Goal: Task Accomplishment & Management: Complete application form

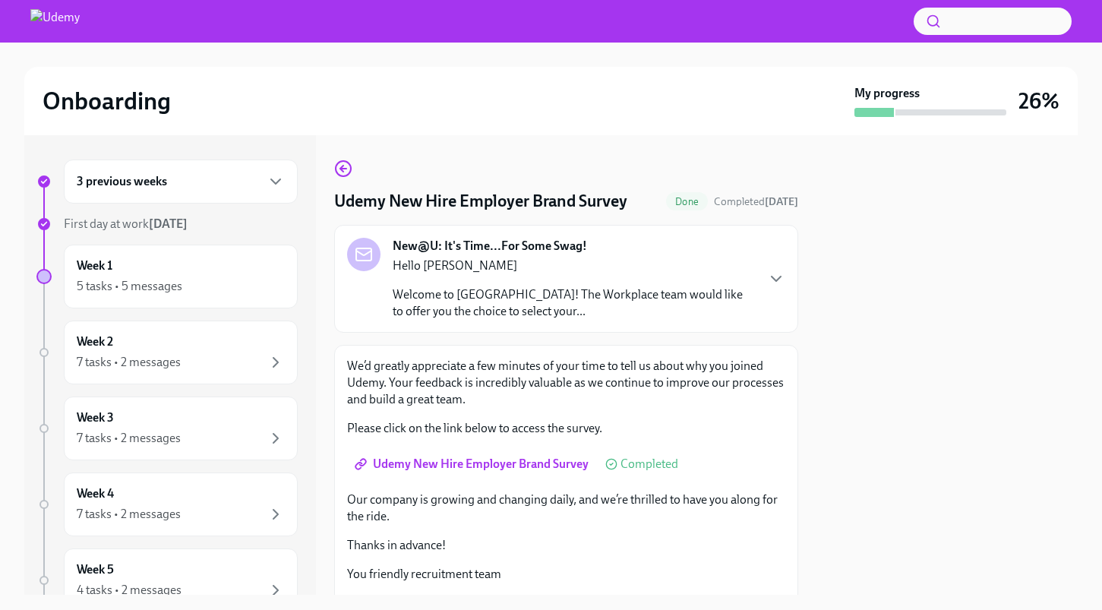
click at [951, 207] on div at bounding box center [946, 364] width 261 height 459
click at [484, 295] on p "Welcome to [GEOGRAPHIC_DATA]! The Workplace team would like to offer you the ch…" at bounding box center [574, 302] width 362 height 33
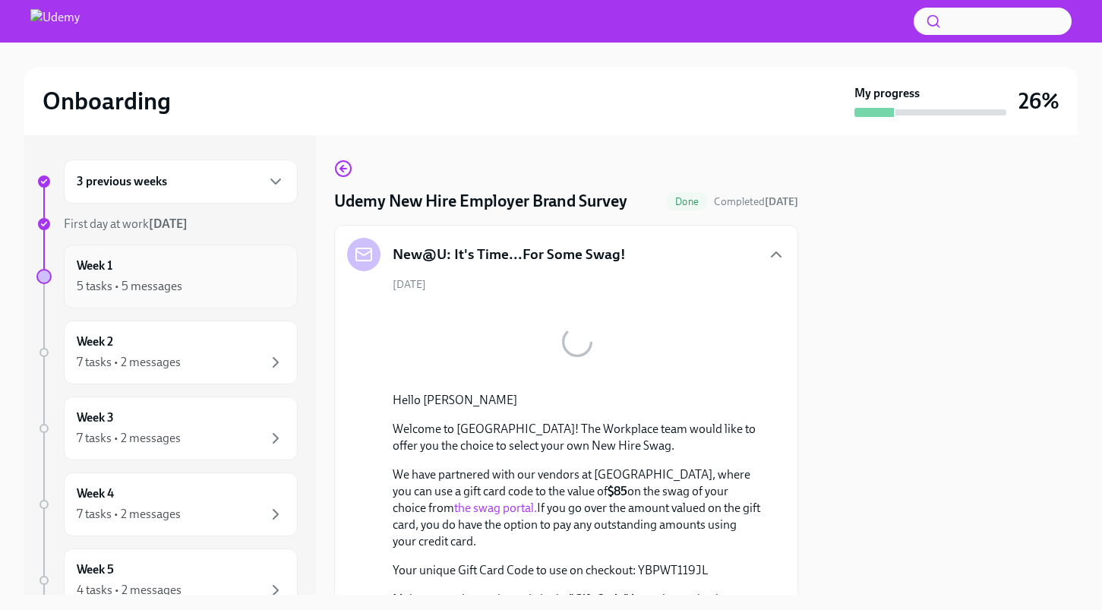
click at [173, 278] on div "5 tasks • 5 messages" at bounding box center [130, 286] width 106 height 17
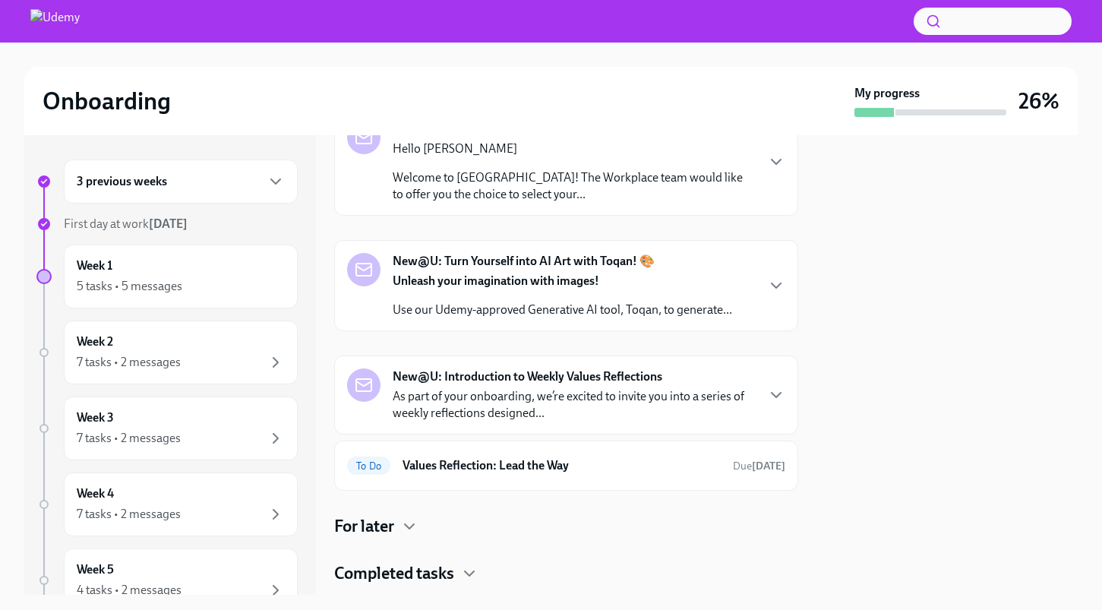
scroll to position [227, 0]
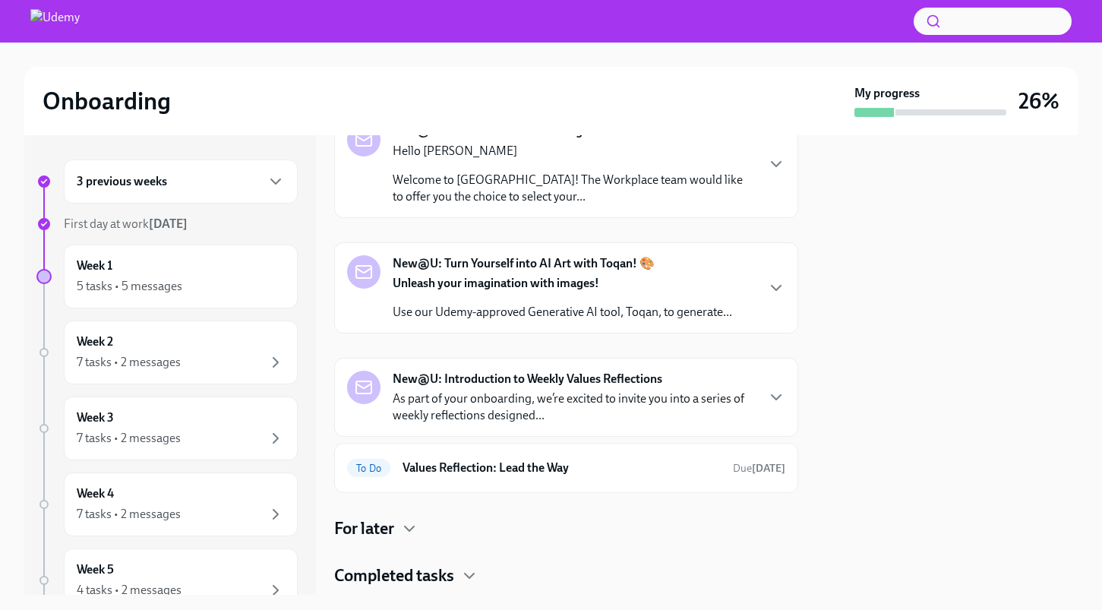
click at [545, 292] on div "Unleash your imagination with images! Use our Udemy-approved Generative AI tool…" at bounding box center [562, 298] width 339 height 46
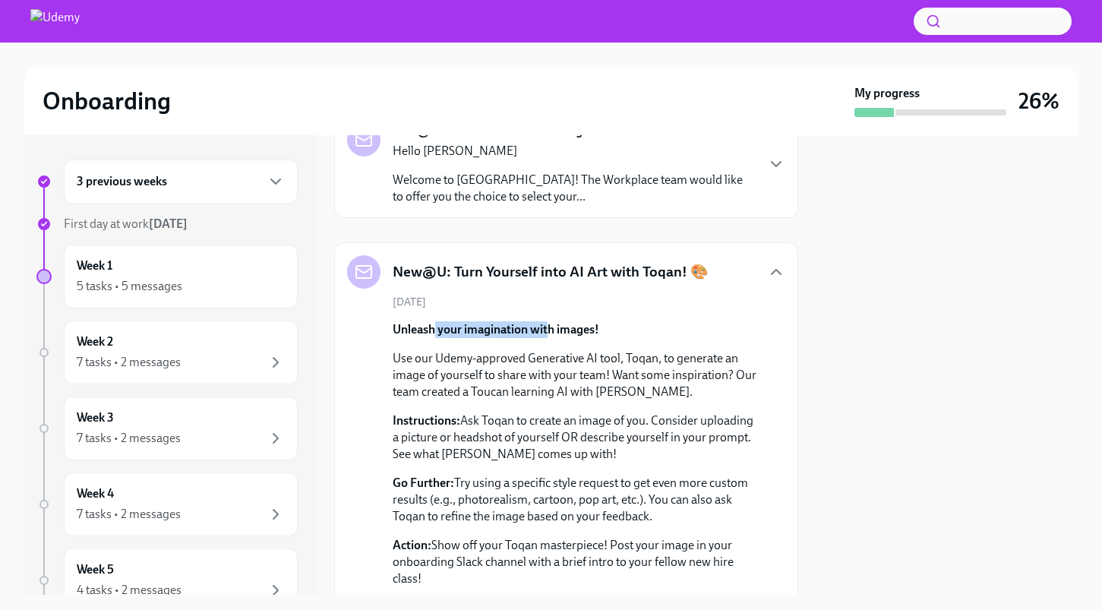
drag, startPoint x: 435, startPoint y: 329, endPoint x: 551, endPoint y: 327, distance: 115.5
click at [551, 327] on strong "Unleash your imagination with images!" at bounding box center [496, 329] width 207 height 14
click at [556, 326] on strong "Unleash your imagination with images!" at bounding box center [496, 329] width 207 height 14
drag, startPoint x: 442, startPoint y: 360, endPoint x: 640, endPoint y: 364, distance: 198.3
click at [640, 364] on p "Use our Udemy-approved Generative AI tool, Toqan, to generate an image of yours…" at bounding box center [577, 375] width 368 height 50
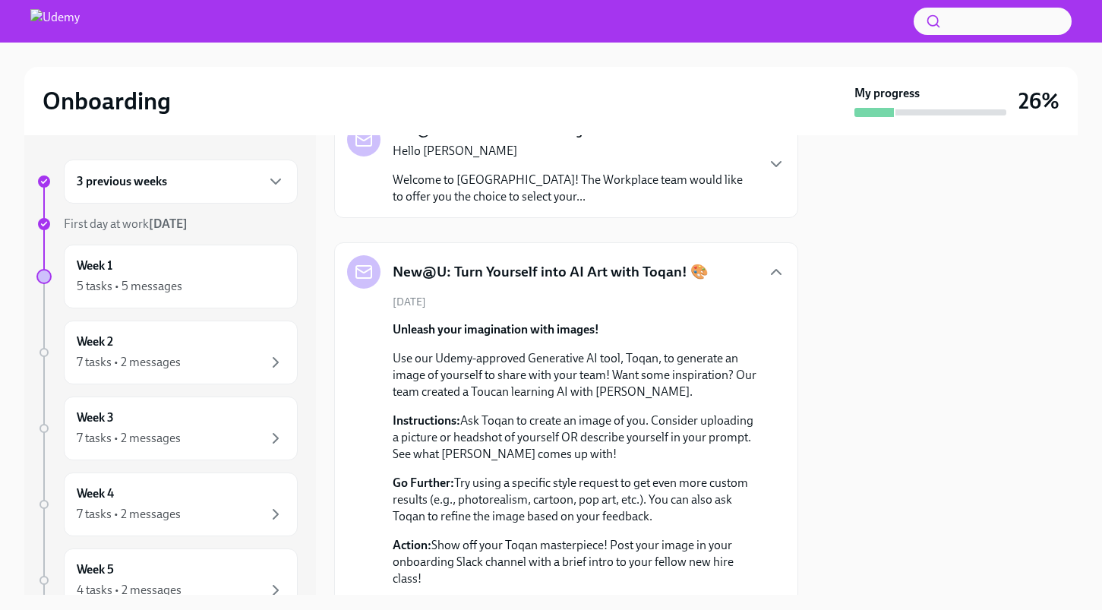
click at [688, 364] on p "Use our Udemy-approved Generative AI tool, Toqan, to generate an image of yours…" at bounding box center [577, 375] width 368 height 50
drag, startPoint x: 481, startPoint y: 379, endPoint x: 624, endPoint y: 376, distance: 143.6
click at [624, 376] on p "Use our Udemy-approved Generative AI tool, Toqan, to generate an image of yours…" at bounding box center [577, 375] width 368 height 50
click at [690, 377] on p "Use our Udemy-approved Generative AI tool, Toqan, to generate an image of yours…" at bounding box center [577, 375] width 368 height 50
drag, startPoint x: 458, startPoint y: 393, endPoint x: 581, endPoint y: 396, distance: 123.1
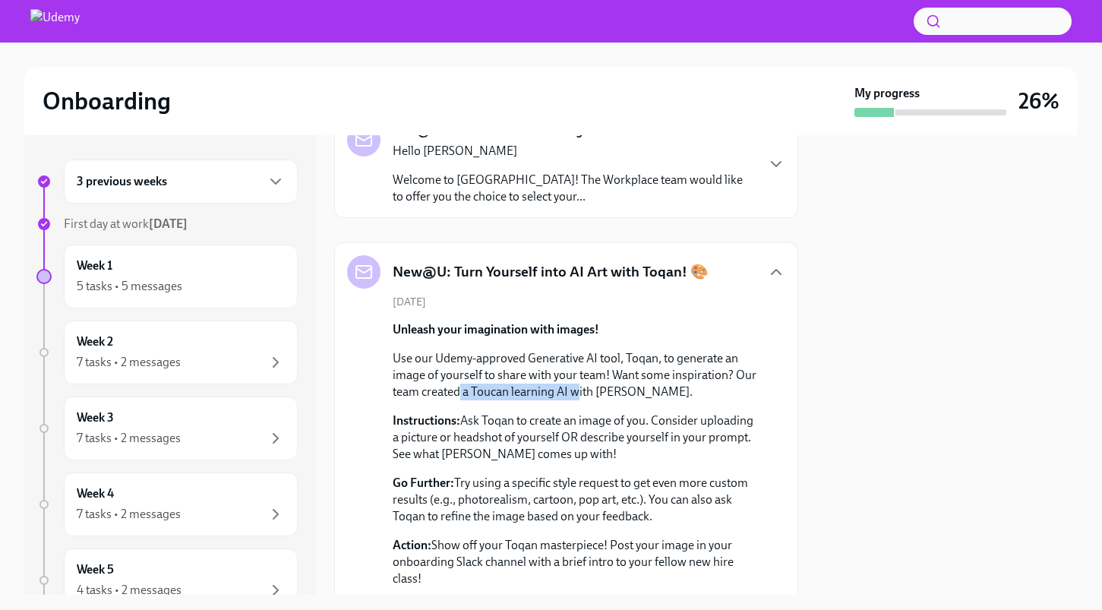
click at [581, 396] on p "Use our Udemy-approved Generative AI tool, Toqan, to generate an image of yours…" at bounding box center [577, 375] width 368 height 50
click at [593, 396] on p "Use our Udemy-approved Generative AI tool, Toqan, to generate an image of yours…" at bounding box center [577, 375] width 368 height 50
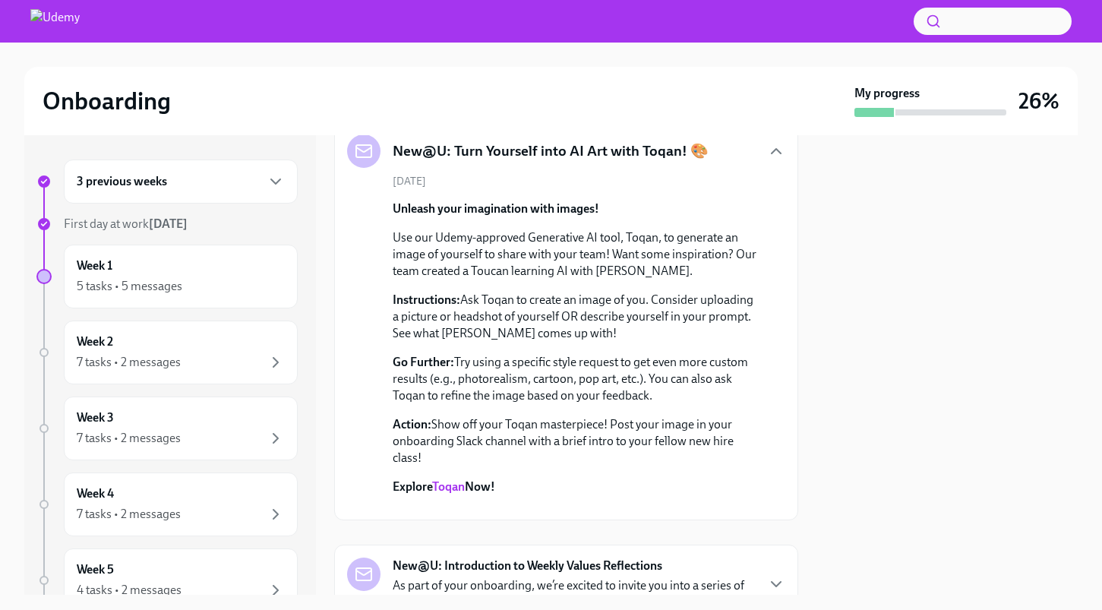
scroll to position [350, 0]
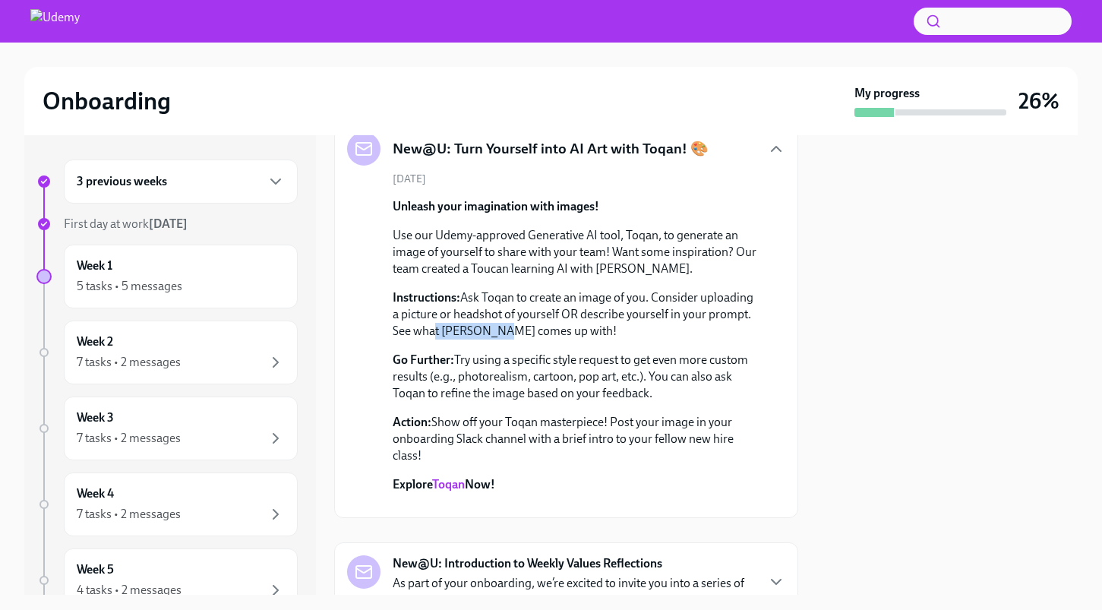
drag, startPoint x: 431, startPoint y: 333, endPoint x: 496, endPoint y: 338, distance: 64.8
click at [496, 338] on p "Instructions: Ask Toqan to create an image of you. Consider uploading a picture…" at bounding box center [577, 314] width 368 height 50
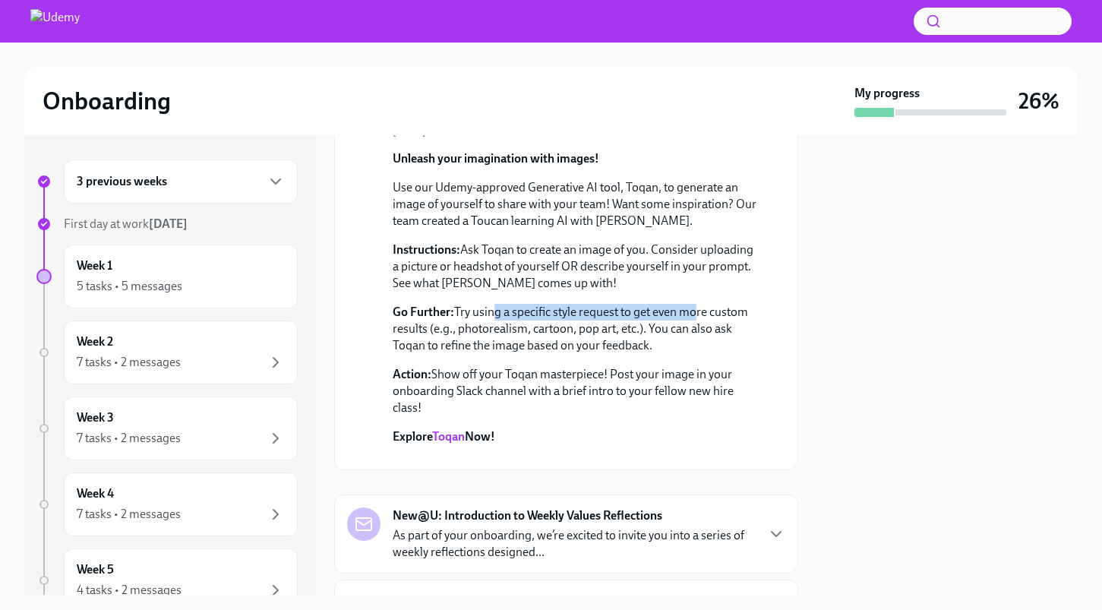
drag, startPoint x: 491, startPoint y: 318, endPoint x: 688, endPoint y: 316, distance: 197.5
click at [688, 316] on p "Go Further: Try using a specific style request to get even more custom results …" at bounding box center [577, 329] width 368 height 50
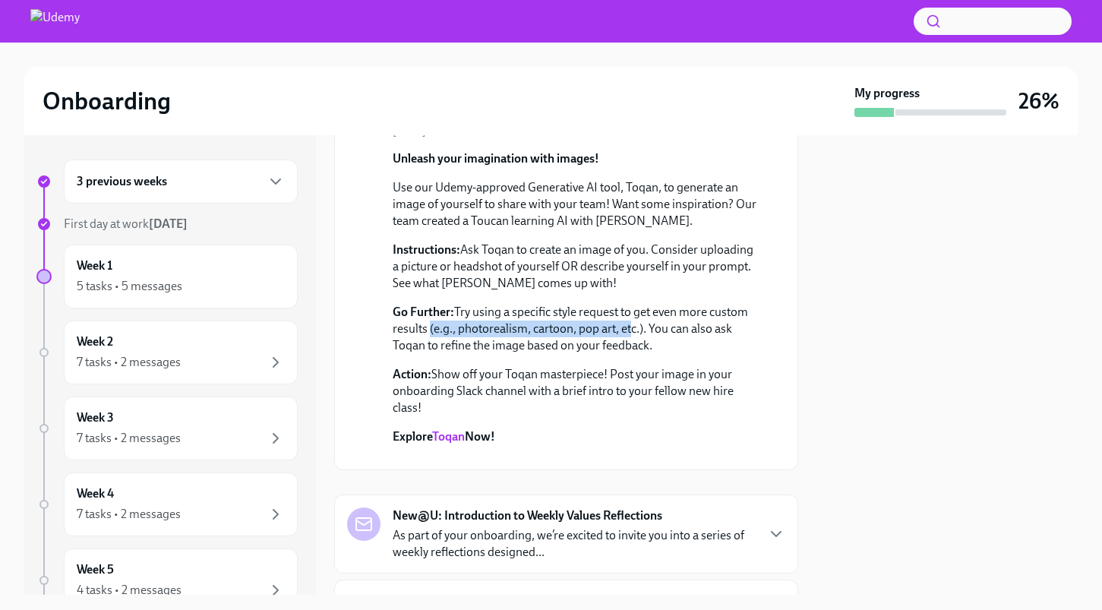
drag, startPoint x: 427, startPoint y: 335, endPoint x: 628, endPoint y: 331, distance: 201.3
click at [628, 331] on p "Go Further: Try using a specific style request to get even more custom results …" at bounding box center [577, 329] width 368 height 50
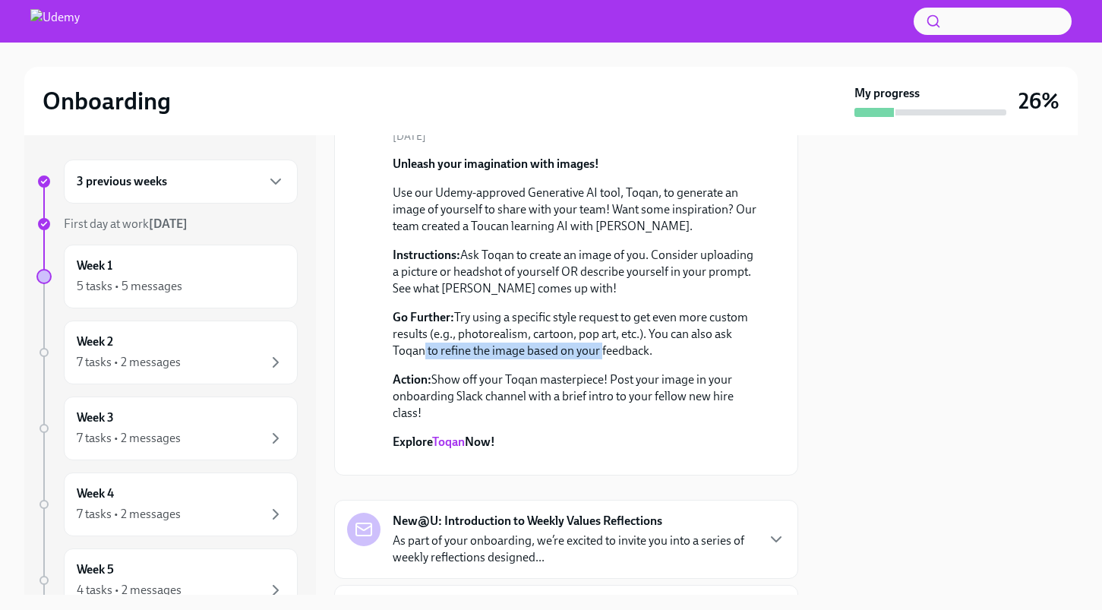
drag, startPoint x: 415, startPoint y: 347, endPoint x: 598, endPoint y: 349, distance: 182.3
click at [598, 349] on p "Go Further: Try using a specific style request to get even more custom results …" at bounding box center [577, 334] width 368 height 50
click at [453, 438] on link "Toqan" at bounding box center [448, 441] width 33 height 14
drag, startPoint x: 547, startPoint y: 275, endPoint x: 513, endPoint y: 270, distance: 34.5
click at [547, 275] on p "Instructions: Ask Toqan to create an image of you. Consider uploading a picture…" at bounding box center [577, 272] width 368 height 50
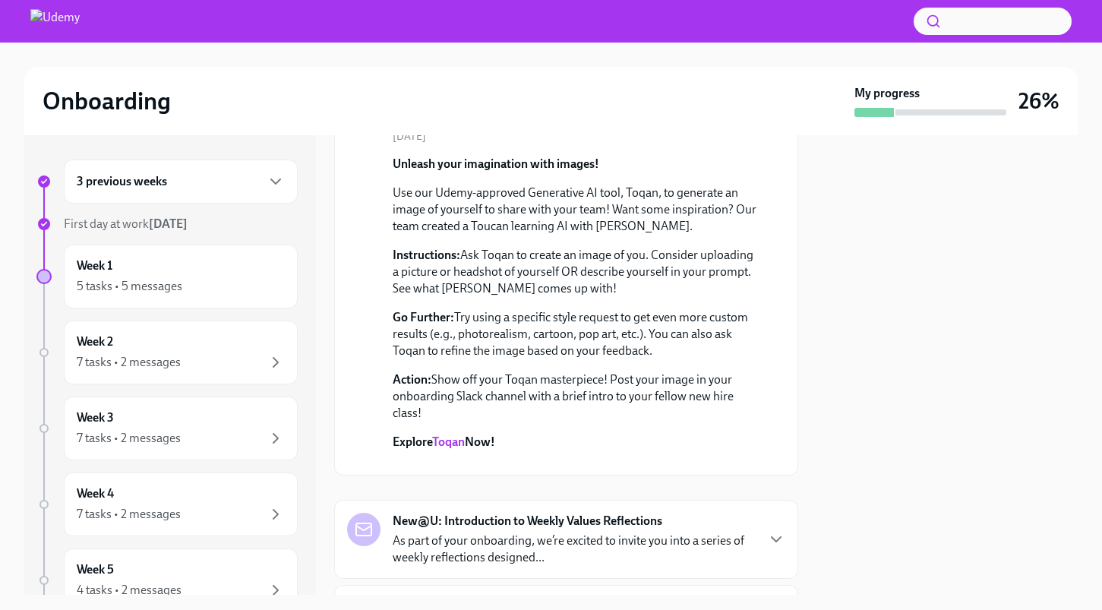
click at [444, 223] on p "Use our Udemy-approved Generative AI tool, Toqan, to generate an image of yours…" at bounding box center [577, 210] width 368 height 50
drag, startPoint x: 553, startPoint y: 320, endPoint x: 660, endPoint y: 321, distance: 107.1
click at [660, 321] on p "Go Further: Try using a specific style request to get even more custom results …" at bounding box center [577, 334] width 368 height 50
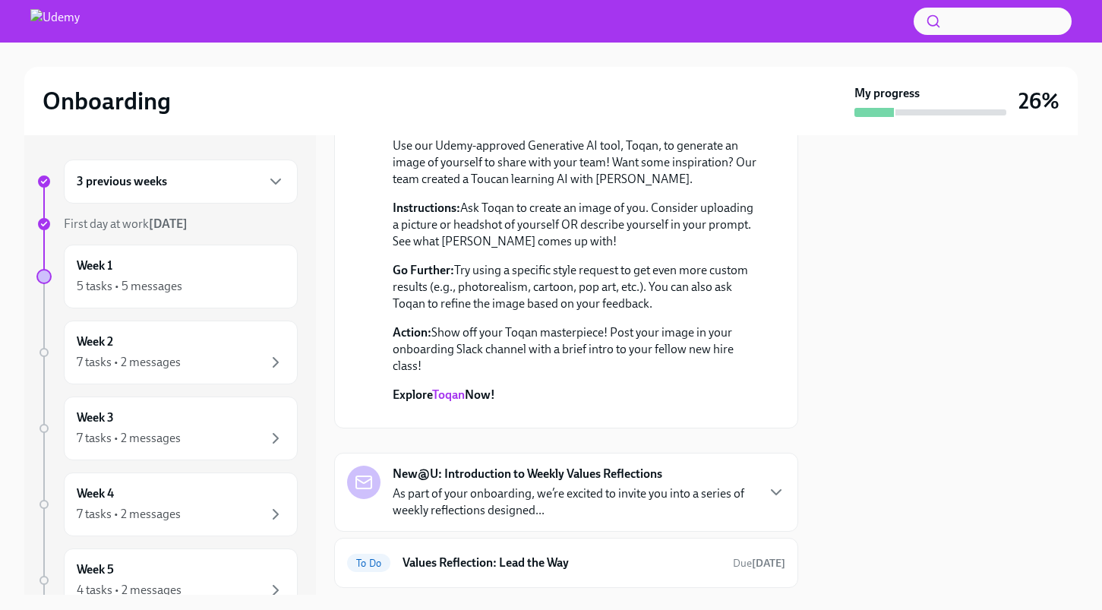
scroll to position [404, 0]
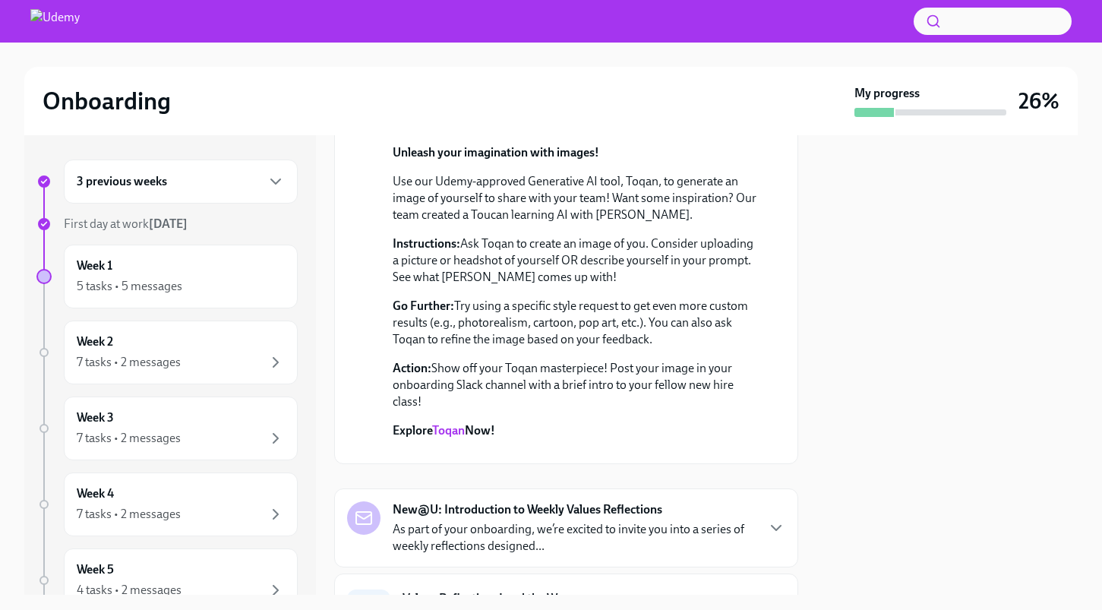
click at [484, 245] on p "Instructions: Ask Toqan to create an image of you. Consider uploading a picture…" at bounding box center [577, 260] width 368 height 50
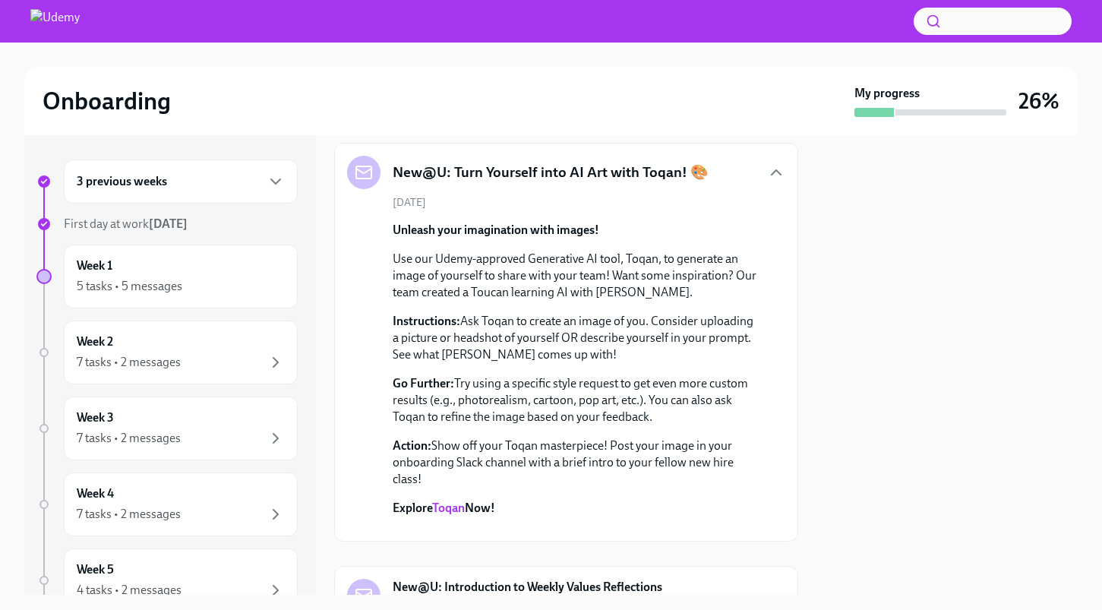
scroll to position [726, 0]
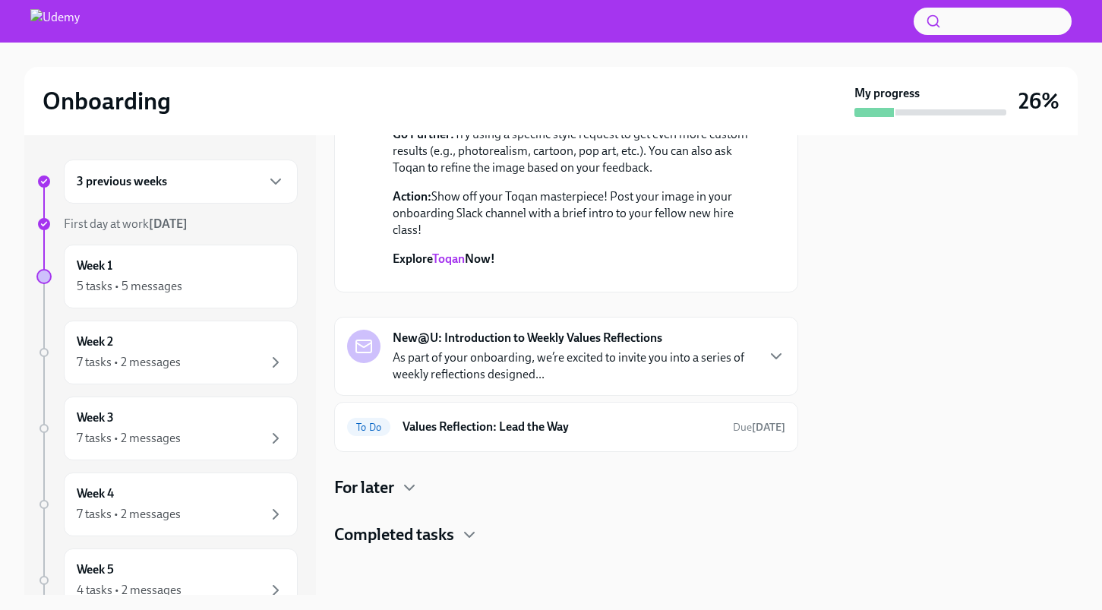
click at [575, 383] on p "As part of your onboarding, we’re excited to invite you into a series of weekly…" at bounding box center [574, 365] width 362 height 33
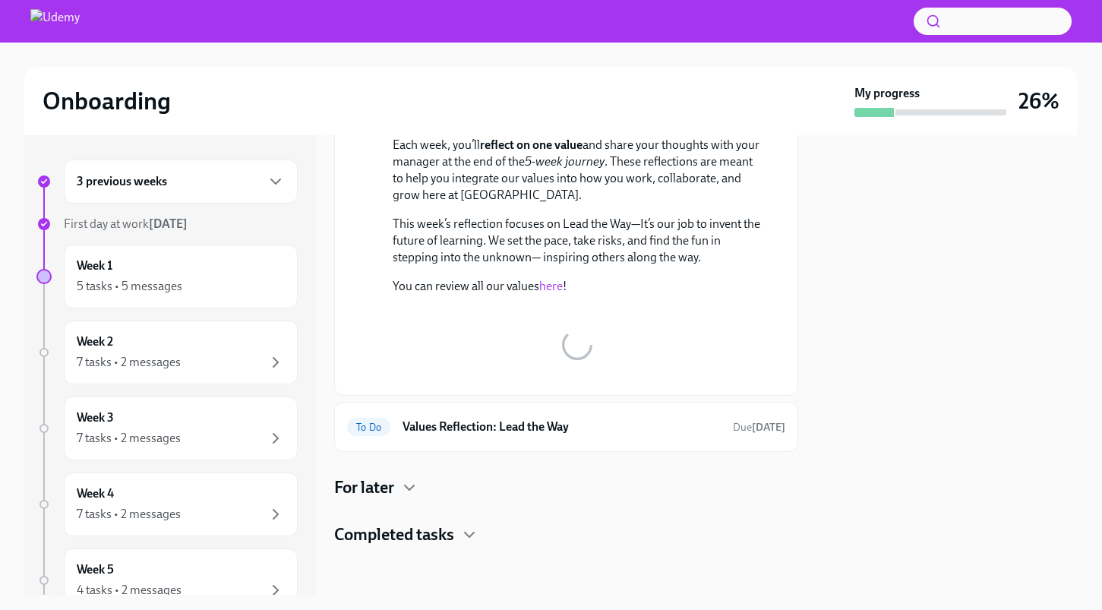
scroll to position [1044, 0]
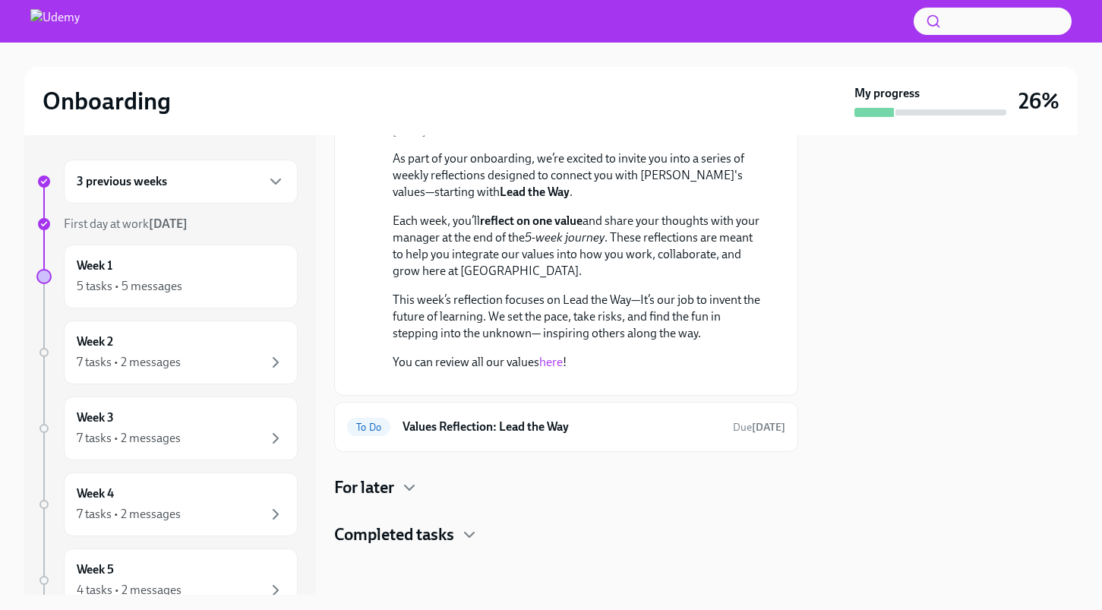
click at [532, 342] on p "This week’s reflection focuses on Lead the Way—It’s our job to invent the futur…" at bounding box center [577, 317] width 368 height 50
click at [466, 371] on p "You can review all our values here !" at bounding box center [577, 362] width 368 height 17
click at [551, 369] on link "here" at bounding box center [551, 362] width 24 height 14
click at [542, 437] on div "To Do Values Reflection: Lead the Way Due [DATE]" at bounding box center [566, 427] width 438 height 24
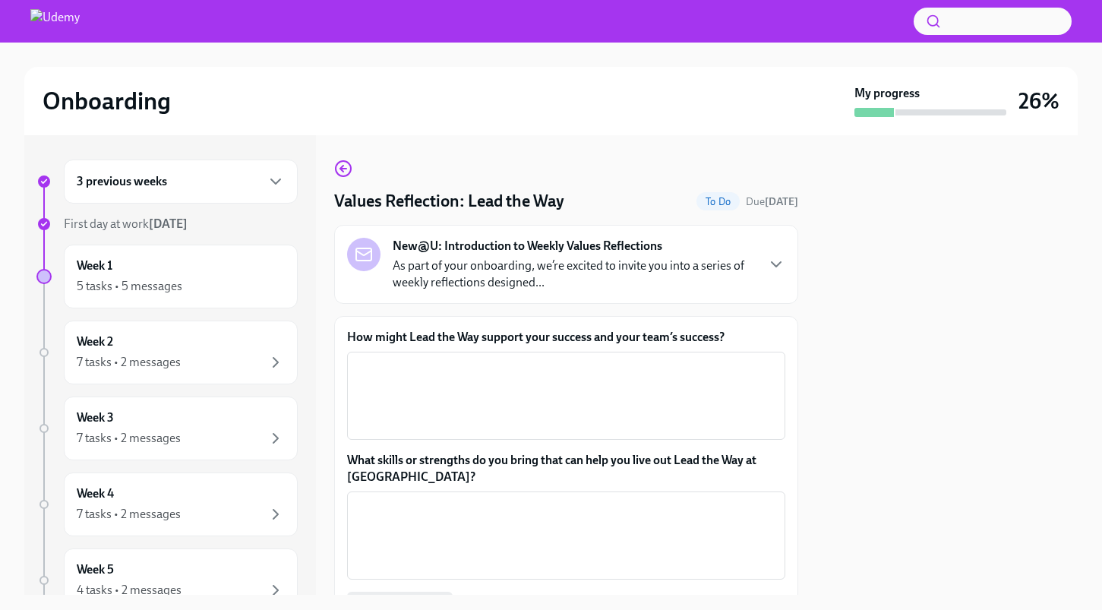
click at [705, 336] on label "How might Lead the Way support your success and your team’s success?" at bounding box center [566, 337] width 438 height 17
click at [705, 359] on textarea "How might Lead the Way support your success and your team’s success?" at bounding box center [566, 395] width 420 height 73
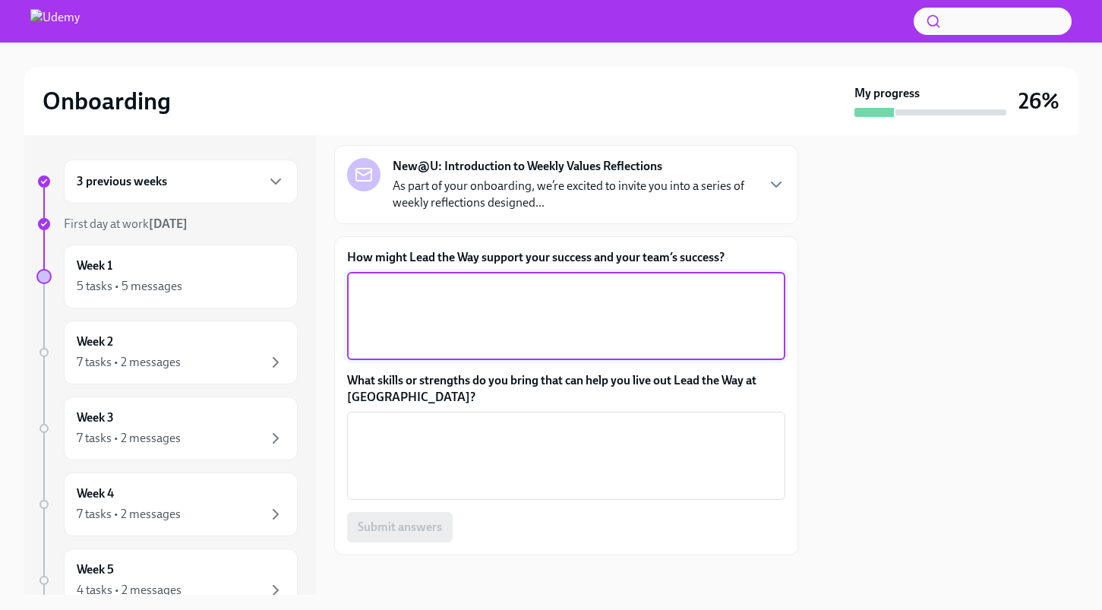
scroll to position [89, 0]
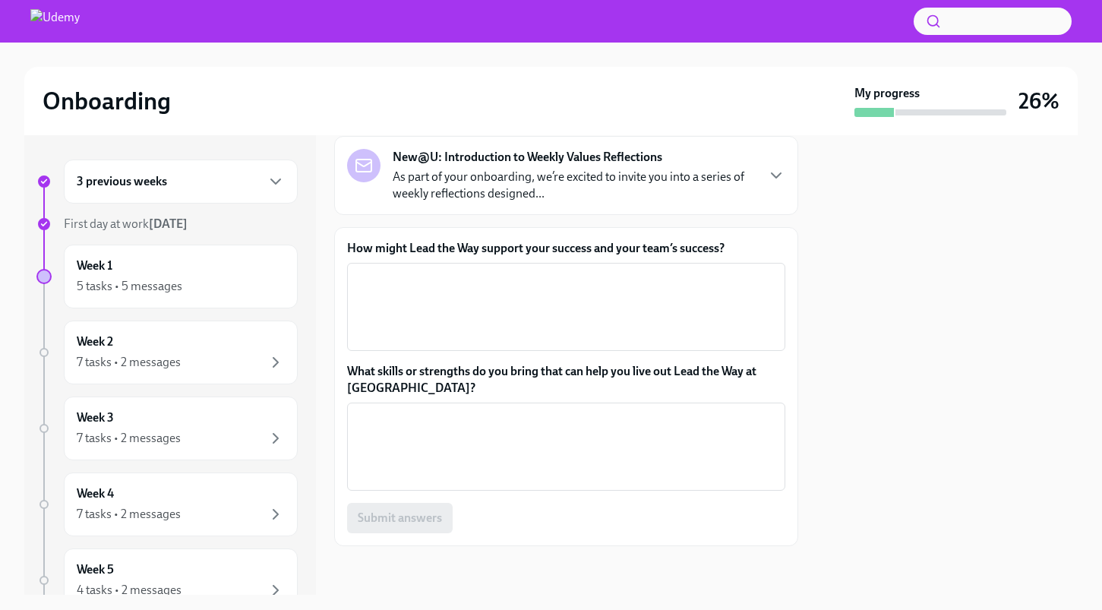
click at [355, 253] on label "How might Lead the Way support your success and your team’s success?" at bounding box center [566, 248] width 438 height 17
click at [356, 270] on textarea "How might Lead the Way support your success and your team’s success?" at bounding box center [566, 306] width 420 height 73
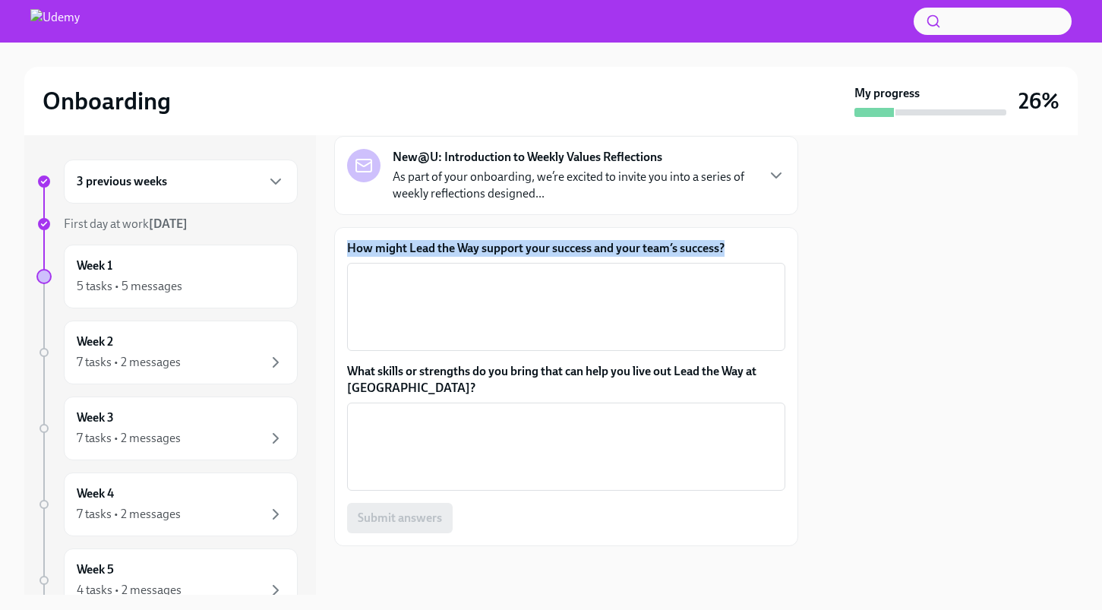
drag, startPoint x: 349, startPoint y: 250, endPoint x: 725, endPoint y: 248, distance: 375.2
click at [725, 248] on label "How might Lead the Way support your success and your team’s success?" at bounding box center [566, 248] width 438 height 17
copy label "How might Lead the Way support your success and your team’s success?"
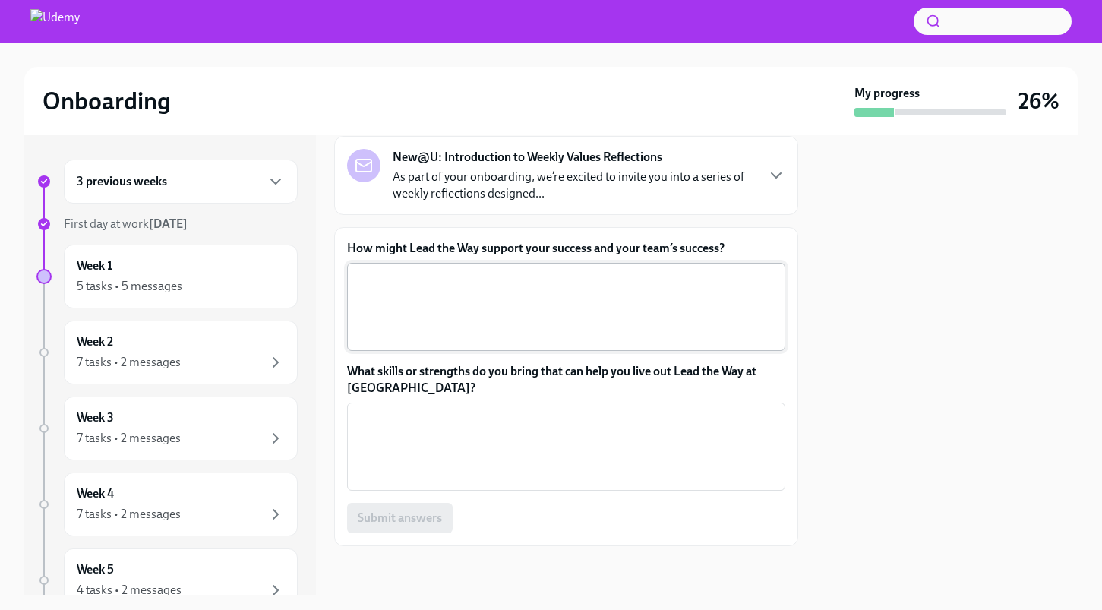
click at [478, 305] on textarea "How might Lead the Way support your success and your team’s success?" at bounding box center [566, 306] width 420 height 73
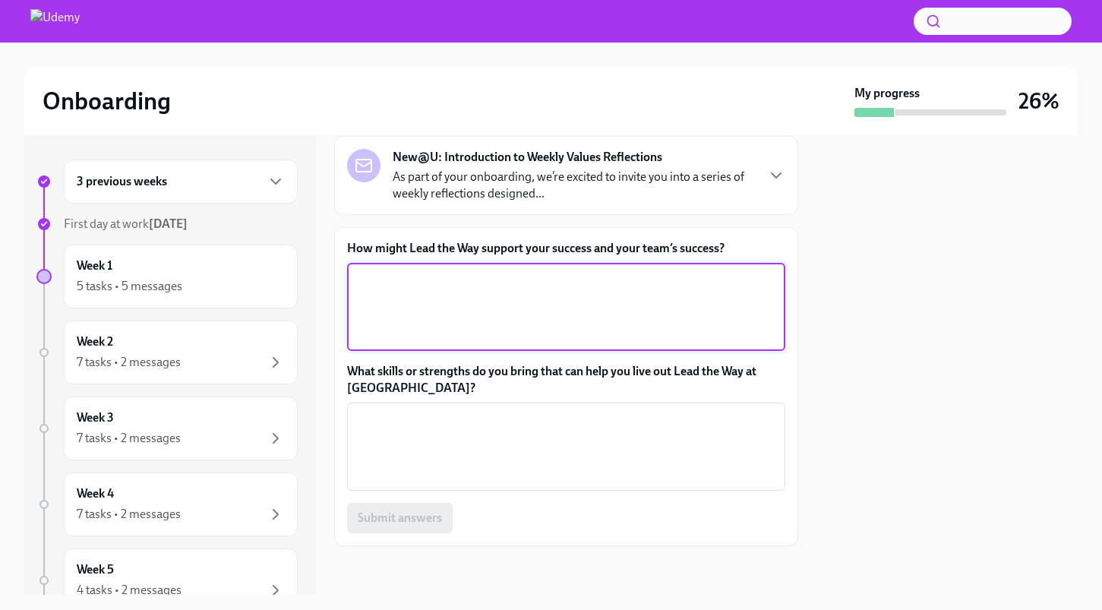
paste textarea "For me, this value means not waiting for direction, but actively seeking opport…"
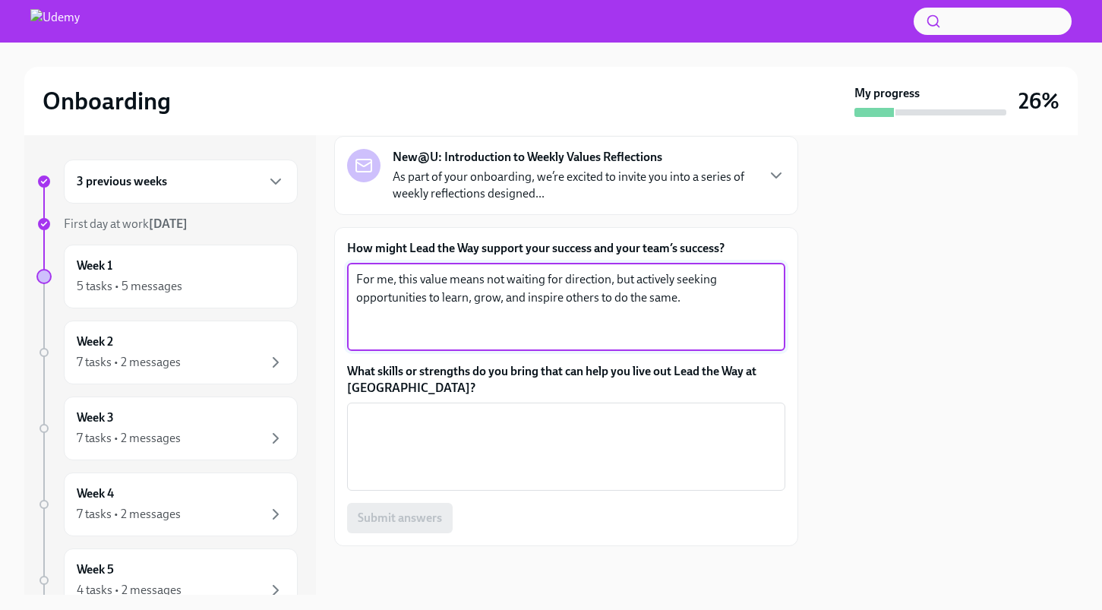
click at [712, 299] on textarea "For me, this value means not waiting for direction, but actively seeking opport…" at bounding box center [566, 306] width 420 height 73
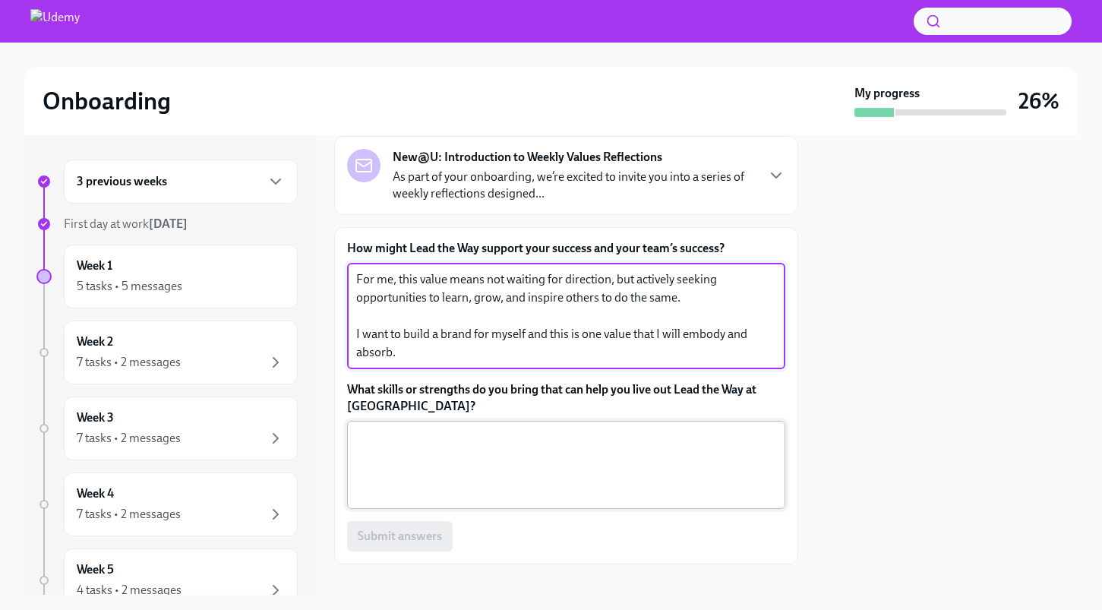
type textarea "For me, this value means not waiting for direction, but actively seeking opport…"
click at [578, 428] on div "x ​" at bounding box center [566, 465] width 438 height 88
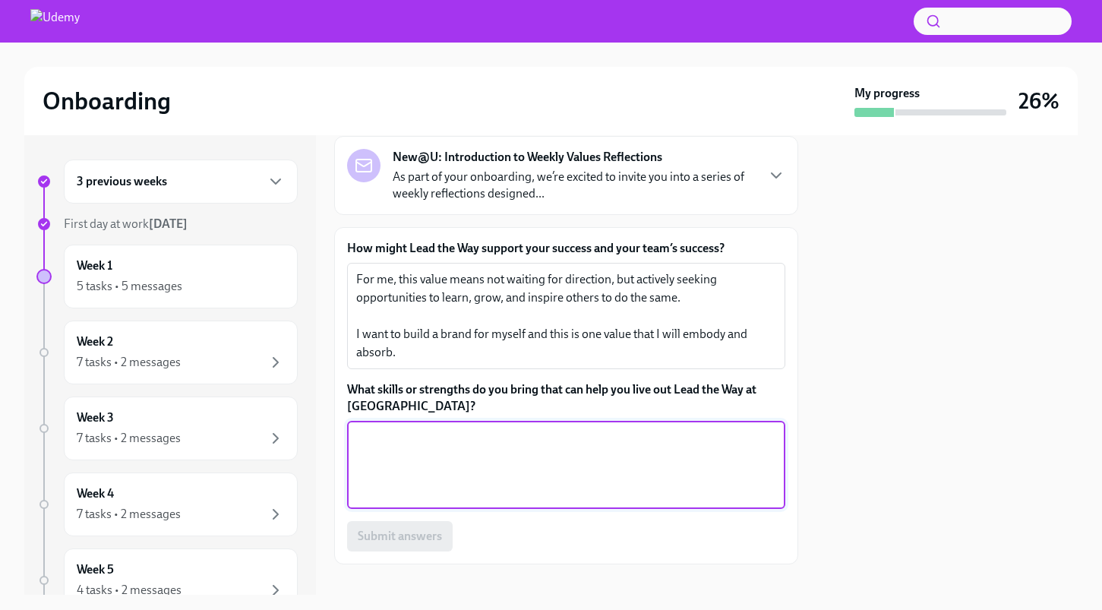
click at [558, 432] on textarea "What skills or strengths do you bring that can help you live out Lead the Way a…" at bounding box center [566, 464] width 420 height 73
paste textarea "I can support my own success by staying proactive — continuously learning new s…"
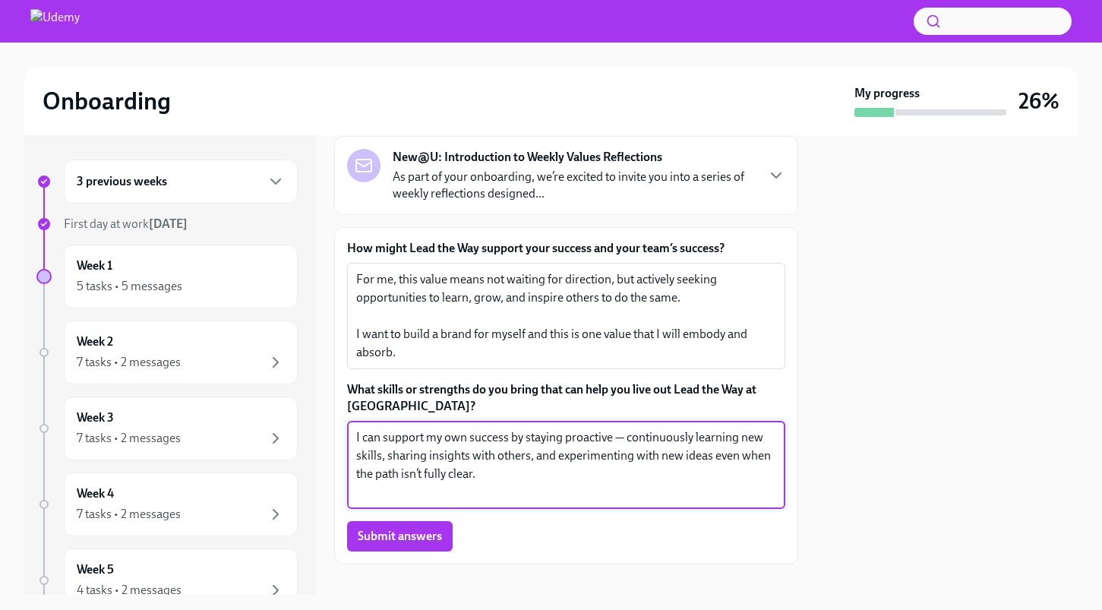
click at [684, 441] on textarea "I can support my own success by staying proactive — continuously learning new s…" at bounding box center [566, 464] width 420 height 73
click at [500, 485] on textarea "I can support my own success by staying proactive — continuously learning new s…" at bounding box center [566, 464] width 420 height 73
paste textarea "For my team, Lead the Way means creating an environment where we lift each othe…"
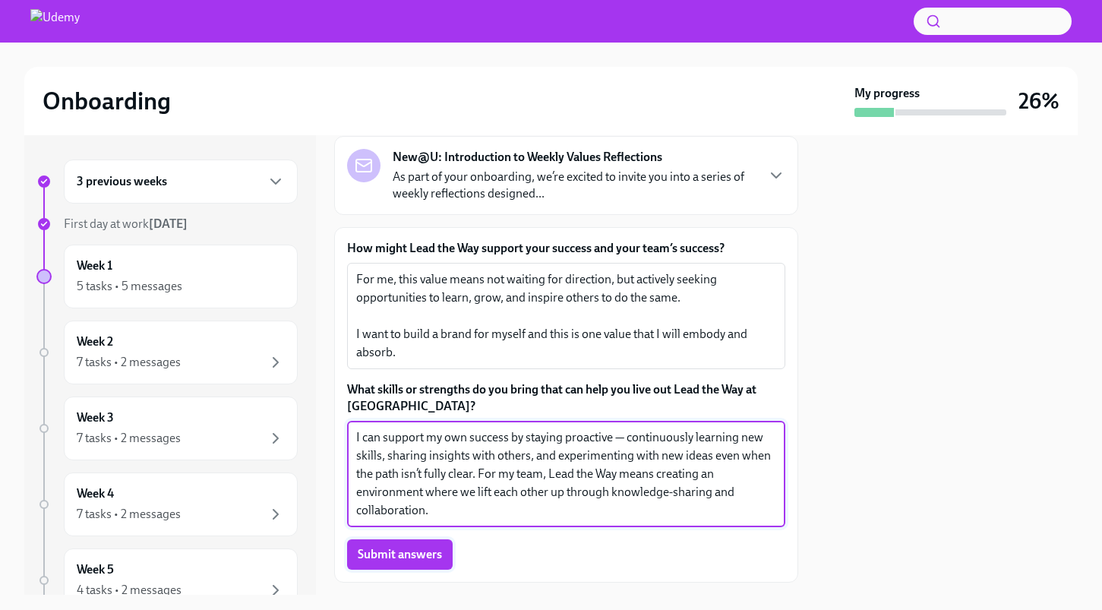
type textarea "I can support my own success by staying proactive — continuously learning new s…"
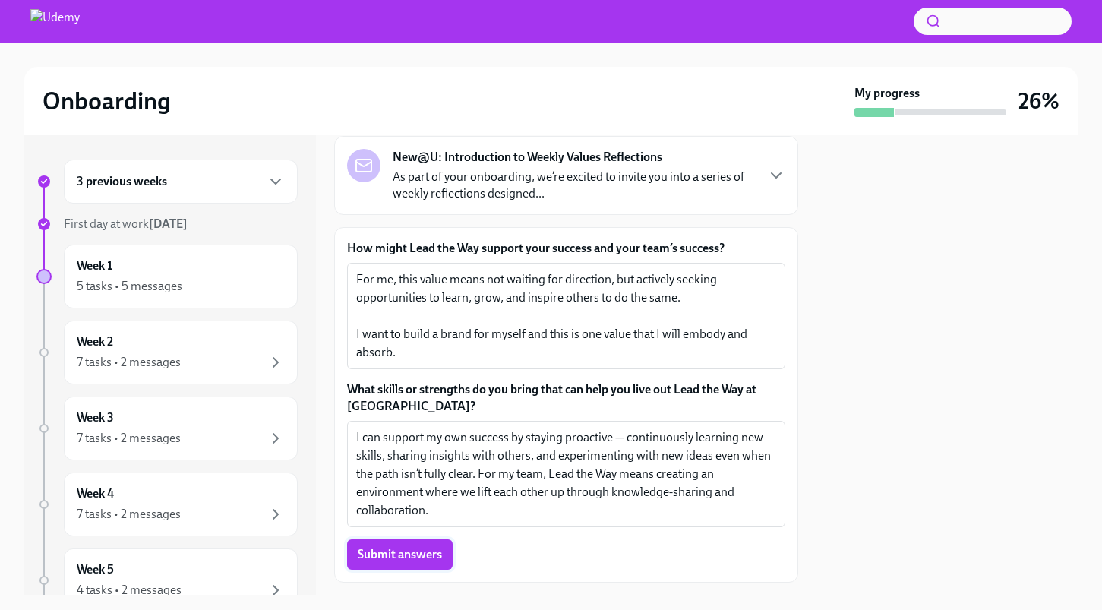
click at [414, 564] on button "Submit answers" at bounding box center [400, 554] width 106 height 30
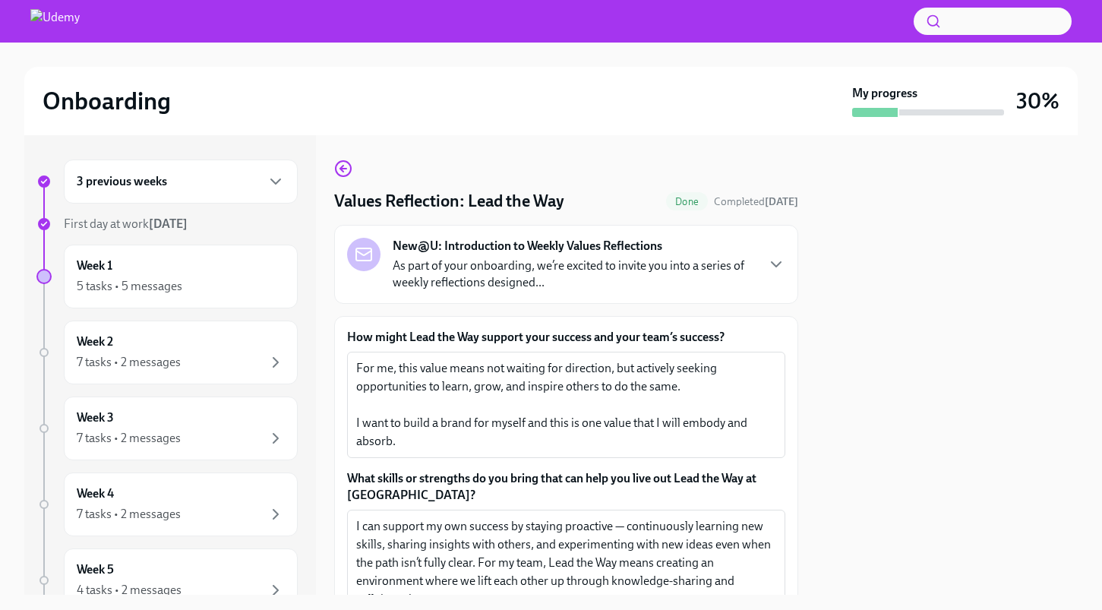
scroll to position [125, 0]
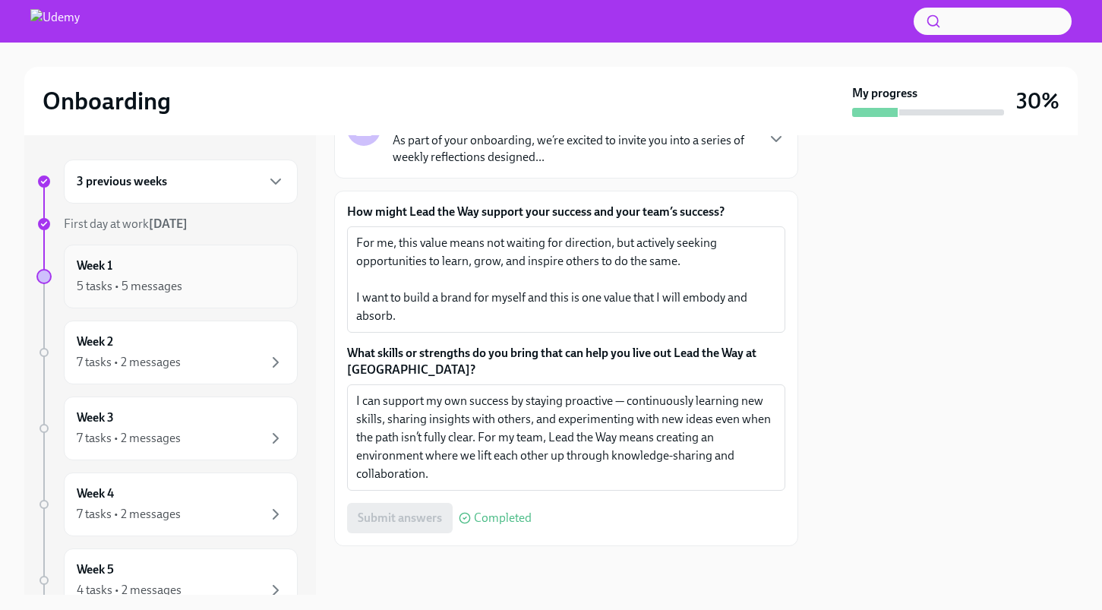
click at [181, 285] on div "5 tasks • 5 messages" at bounding box center [181, 286] width 208 height 18
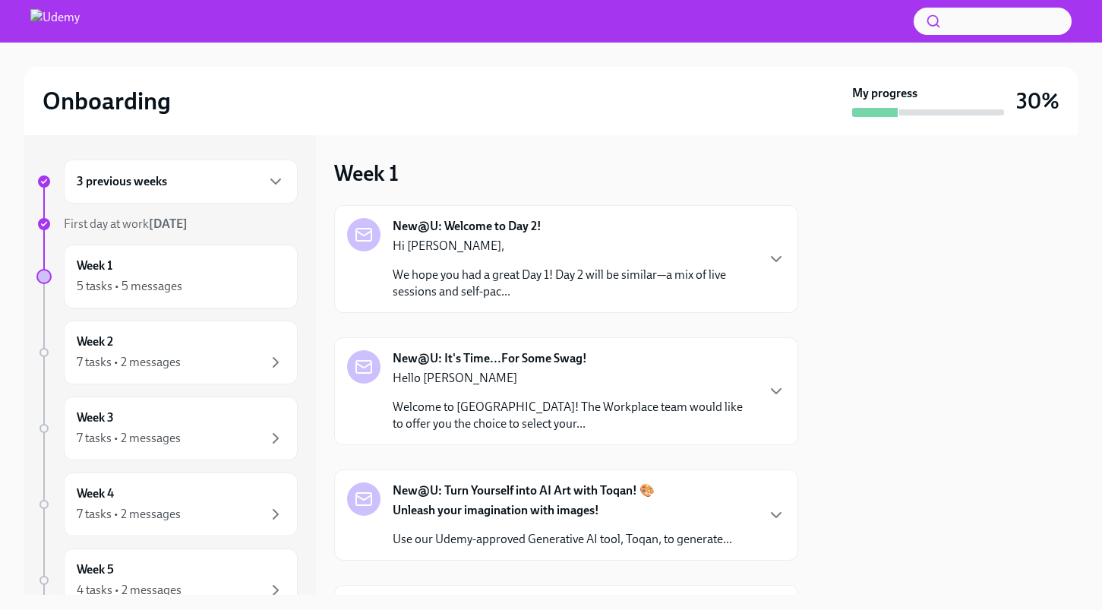
scroll to position [212, 0]
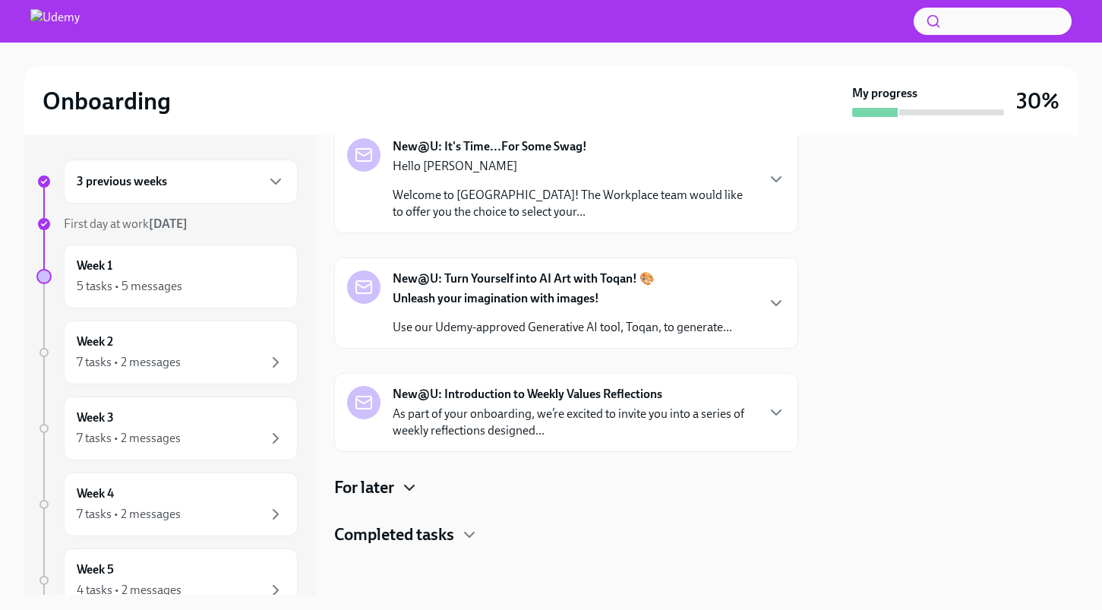
click at [403, 496] on icon "button" at bounding box center [409, 487] width 18 height 18
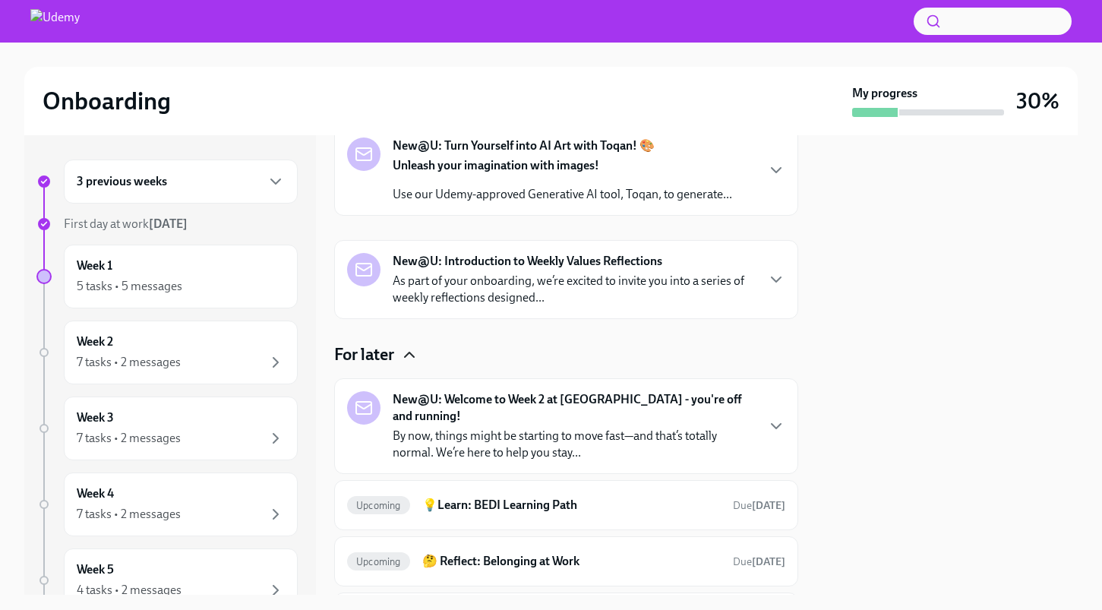
scroll to position [349, 0]
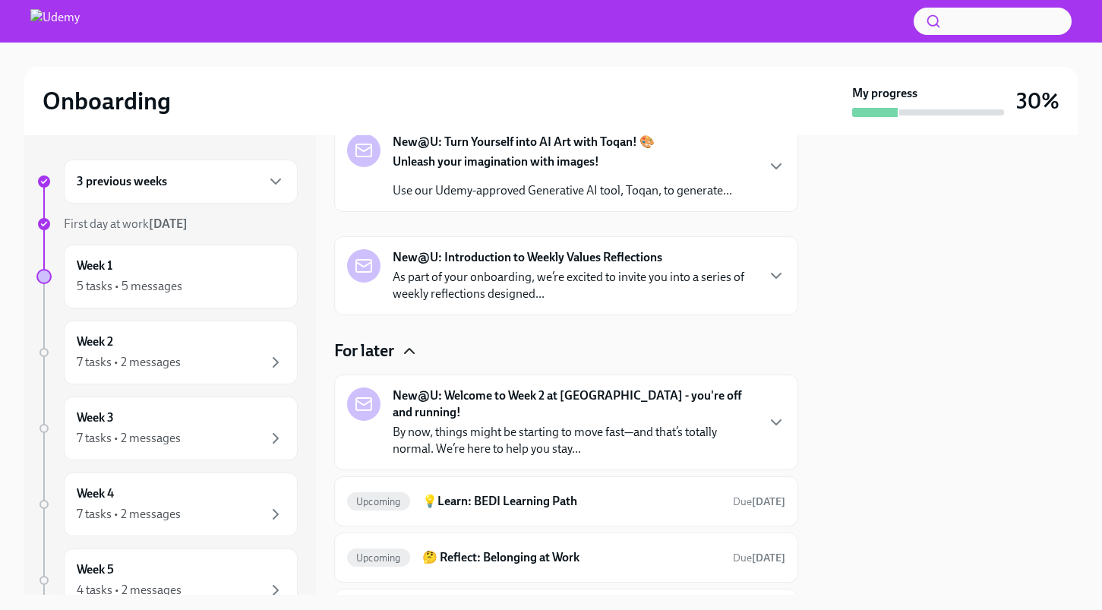
click at [398, 356] on div "For later" at bounding box center [566, 350] width 464 height 23
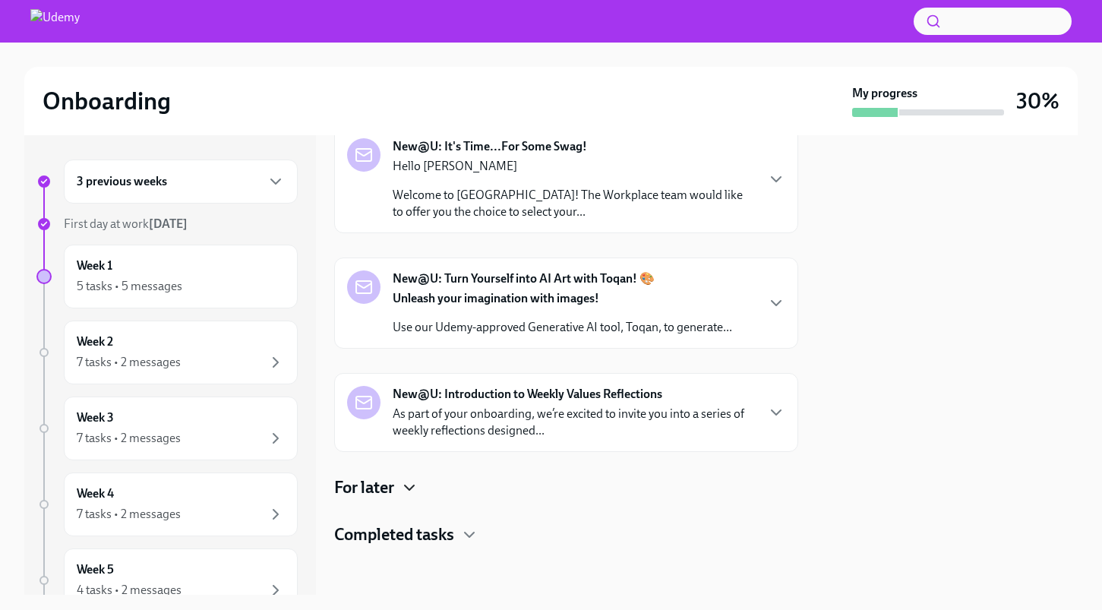
click at [418, 533] on h4 "Completed tasks" at bounding box center [394, 534] width 120 height 23
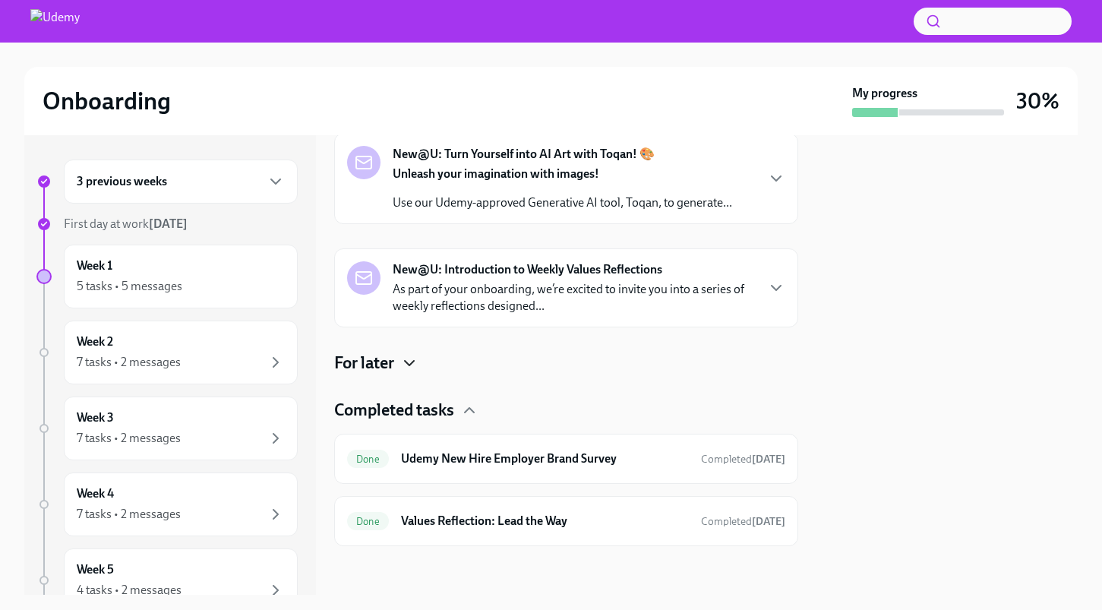
click at [459, 409] on div "Completed tasks" at bounding box center [566, 410] width 464 height 23
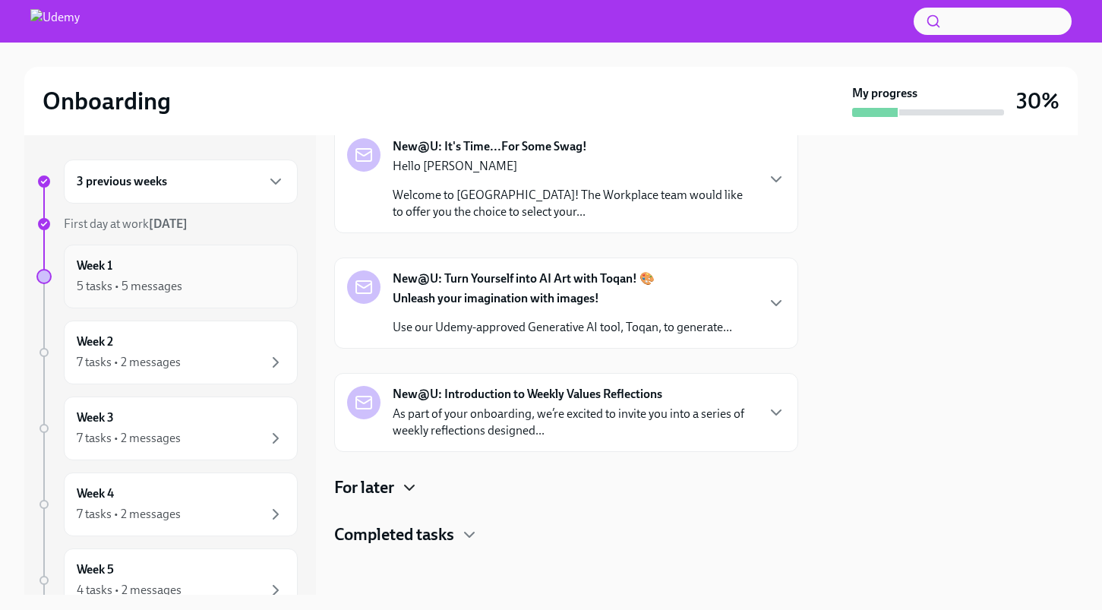
click at [188, 297] on div "Week 1 5 tasks • 5 messages" at bounding box center [181, 277] width 234 height 64
click at [163, 182] on h6 "3 previous weeks" at bounding box center [122, 181] width 90 height 17
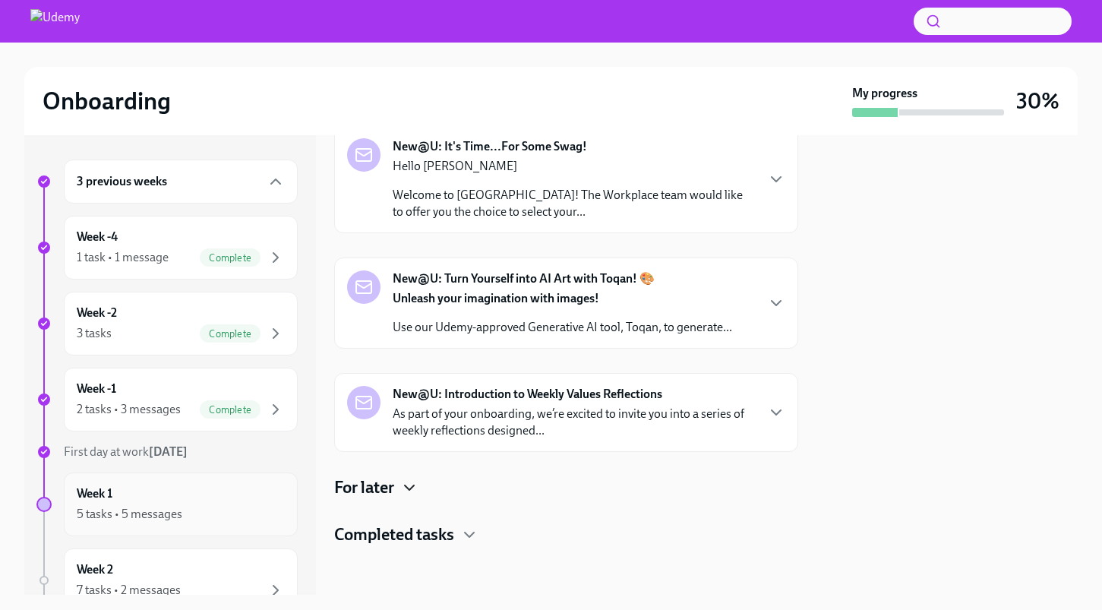
click at [124, 501] on div "Week 1 5 tasks • 5 messages" at bounding box center [181, 504] width 208 height 38
click at [126, 507] on div "5 tasks • 5 messages" at bounding box center [130, 514] width 106 height 17
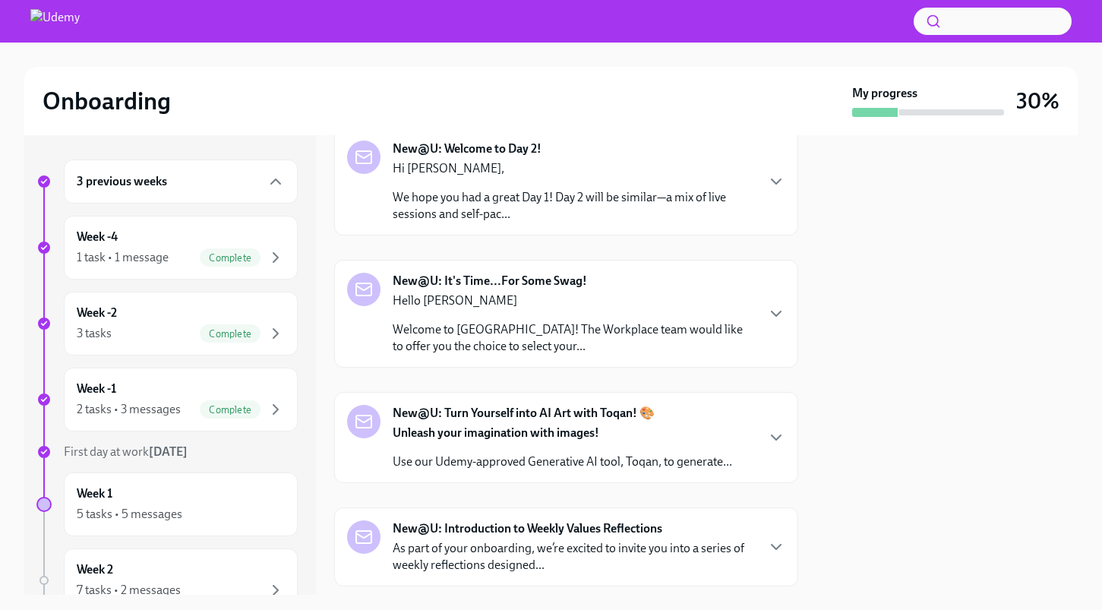
scroll to position [0, 0]
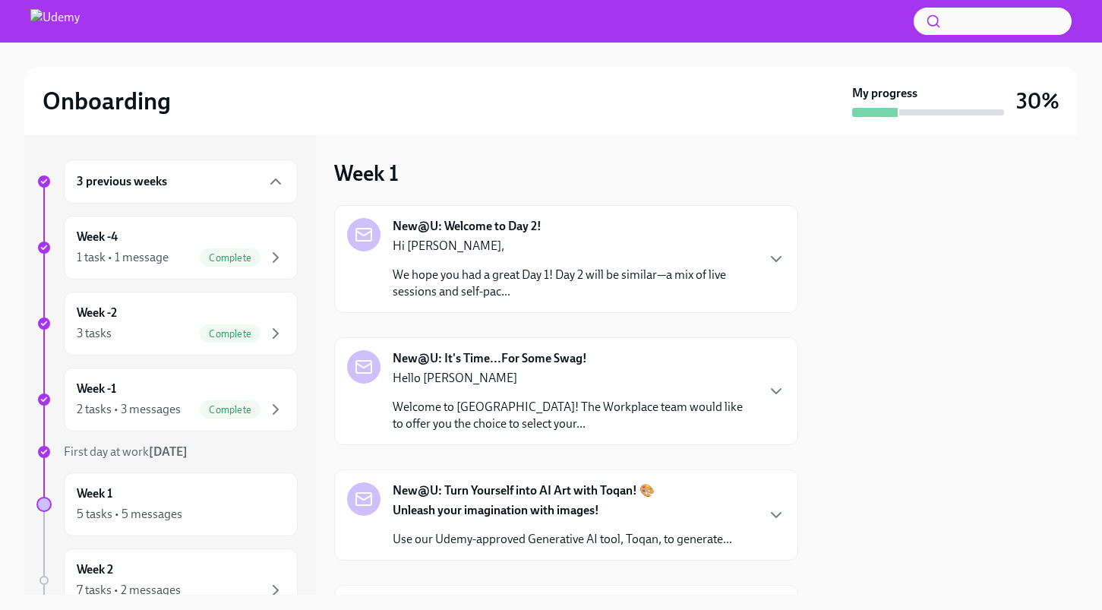
click at [636, 267] on p "We hope you had a great Day 1! Day 2 will be similar—a mix of live sessions and…" at bounding box center [574, 283] width 362 height 33
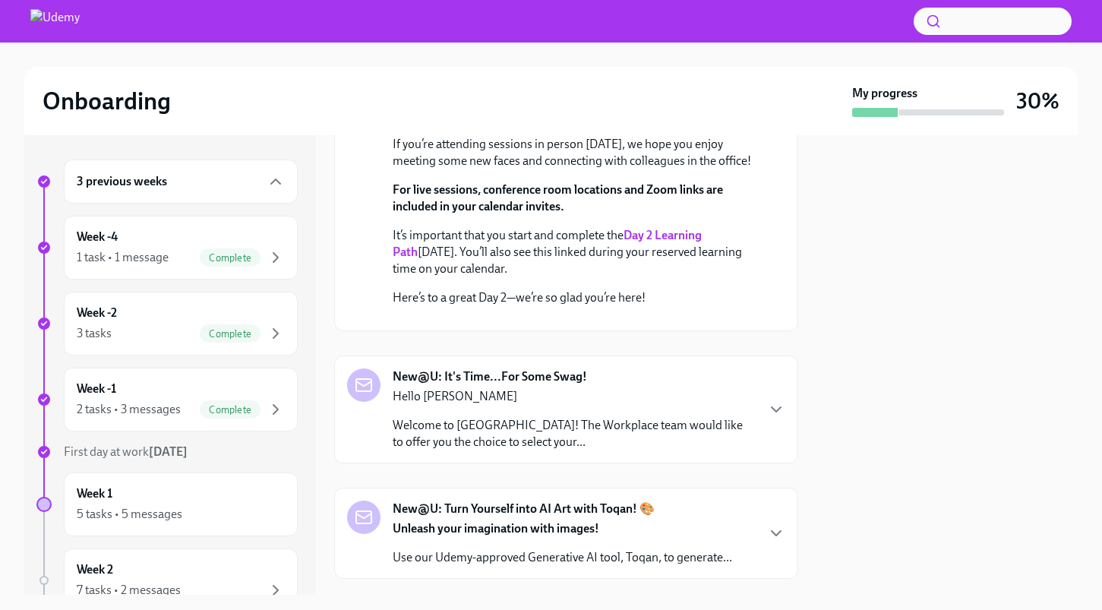
scroll to position [292, 0]
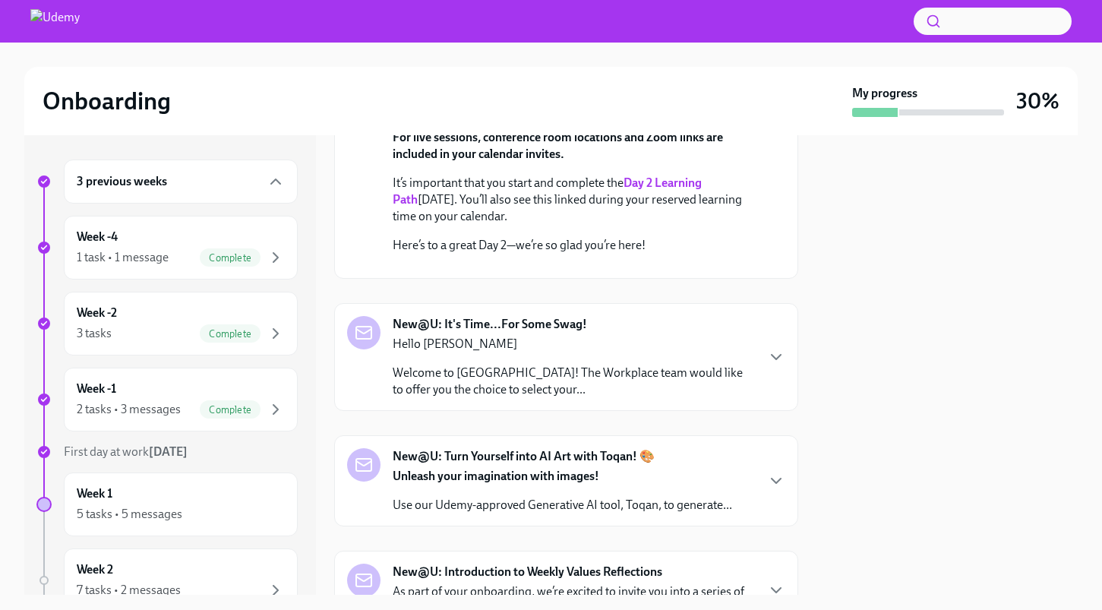
click at [639, 266] on button "Zoom image" at bounding box center [577, 266] width 276 height 0
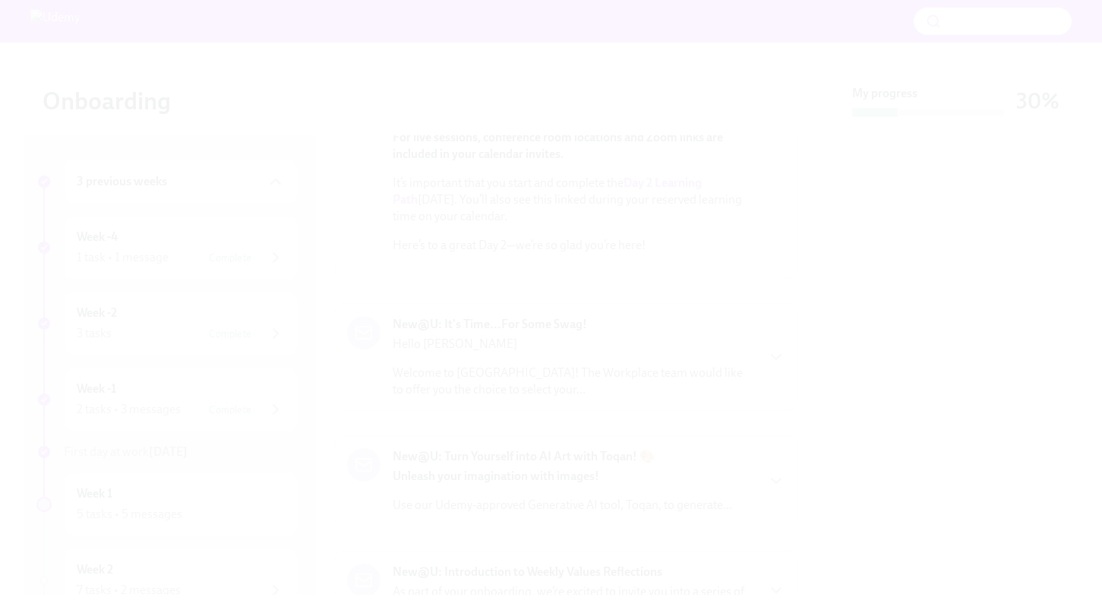
click at [639, 275] on button "Unzoom image" at bounding box center [551, 305] width 1102 height 610
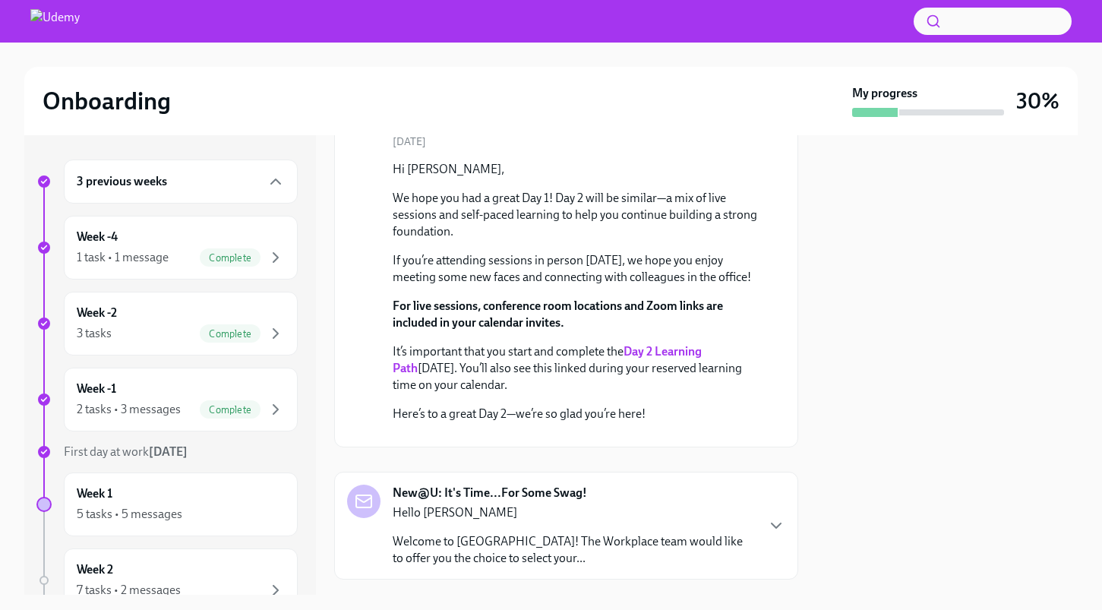
scroll to position [0, 0]
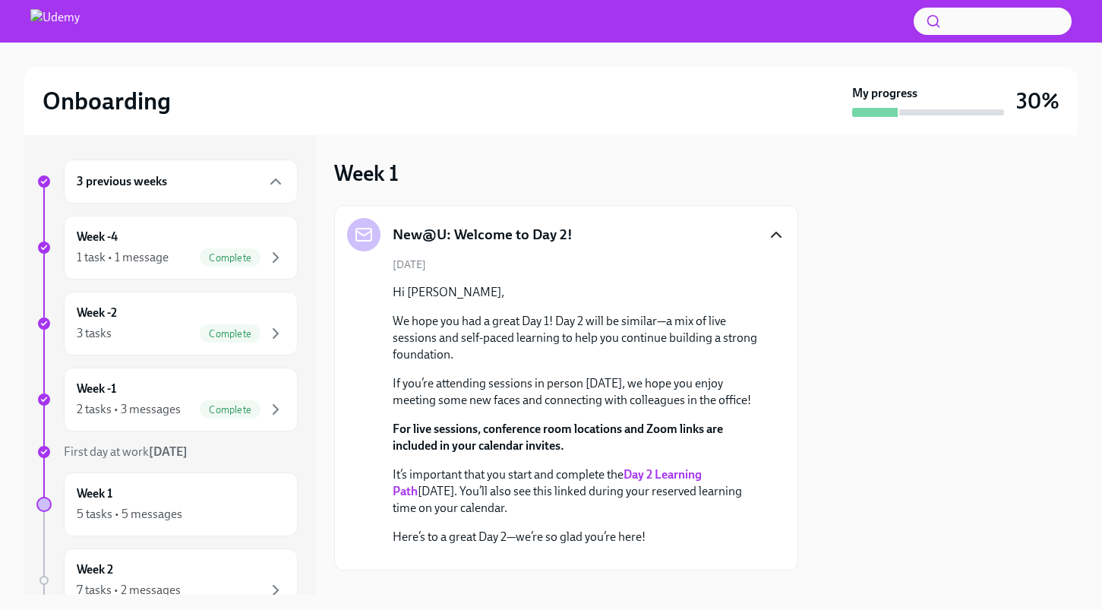
click at [776, 233] on icon "button" at bounding box center [776, 234] width 9 height 5
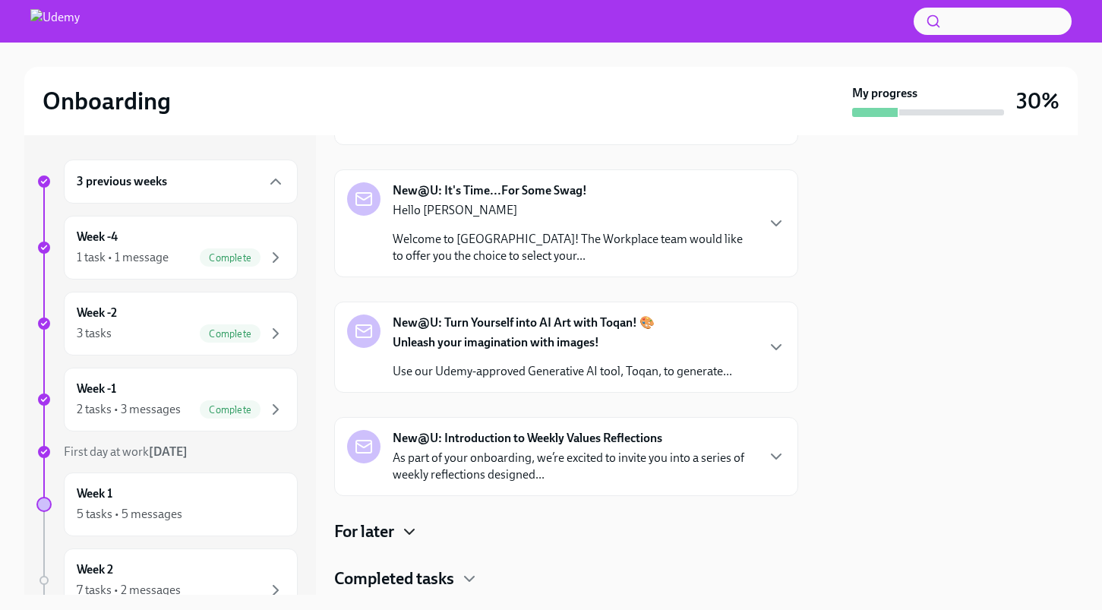
scroll to position [178, 0]
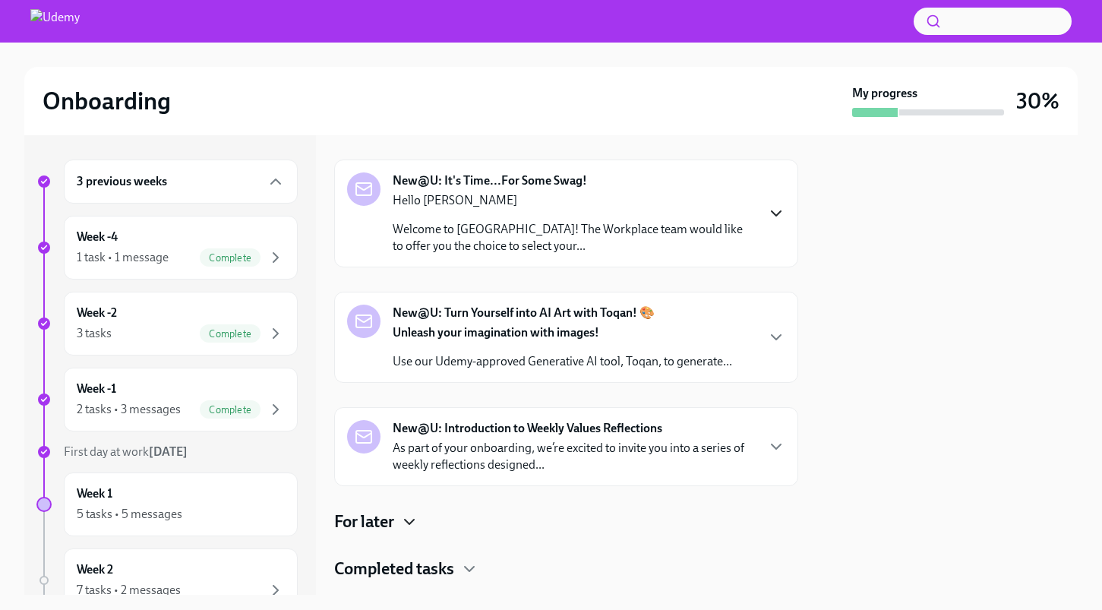
click at [780, 216] on icon "button" at bounding box center [776, 213] width 18 height 18
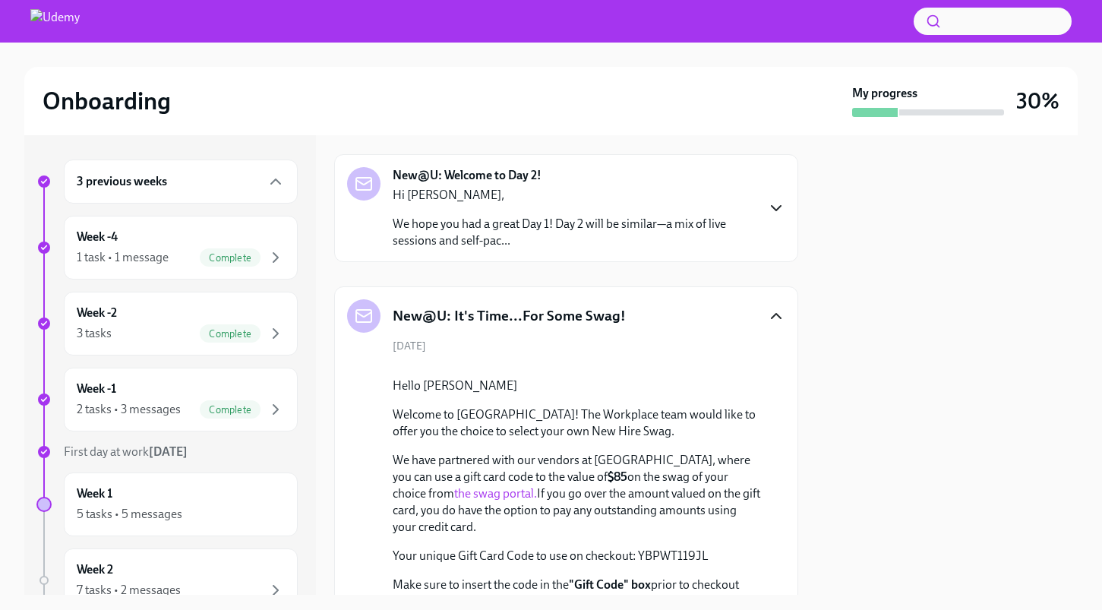
scroll to position [54, 0]
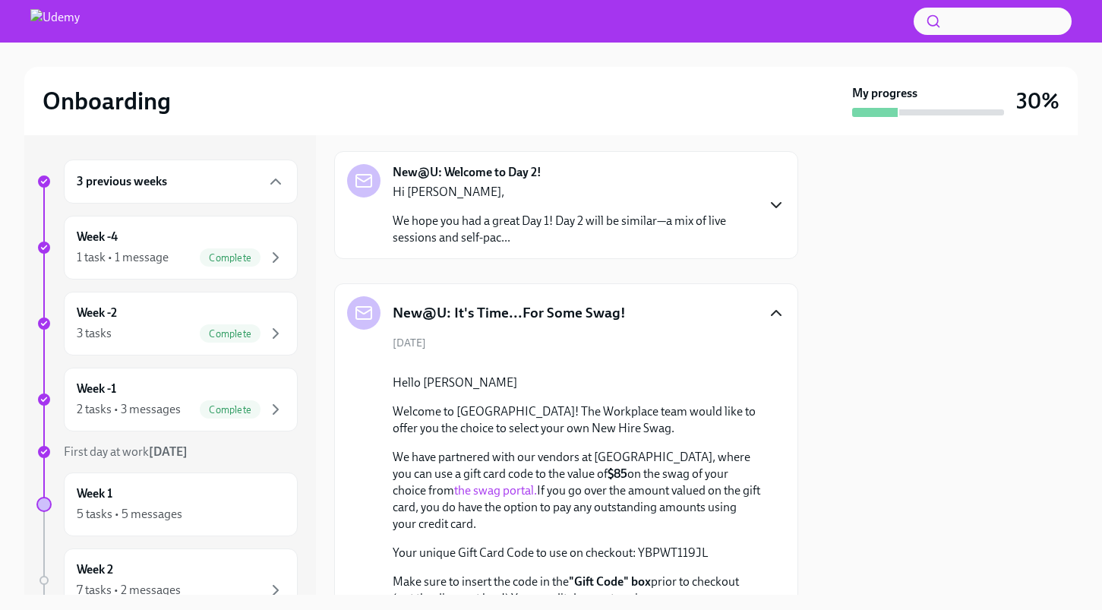
click at [774, 308] on icon "button" at bounding box center [776, 313] width 18 height 18
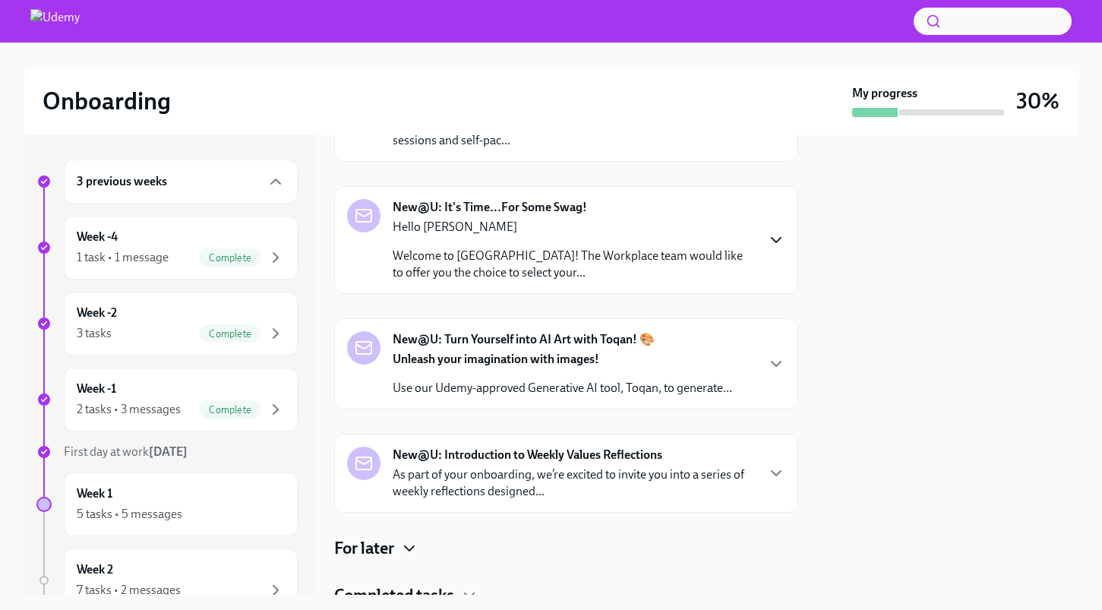
scroll to position [212, 0]
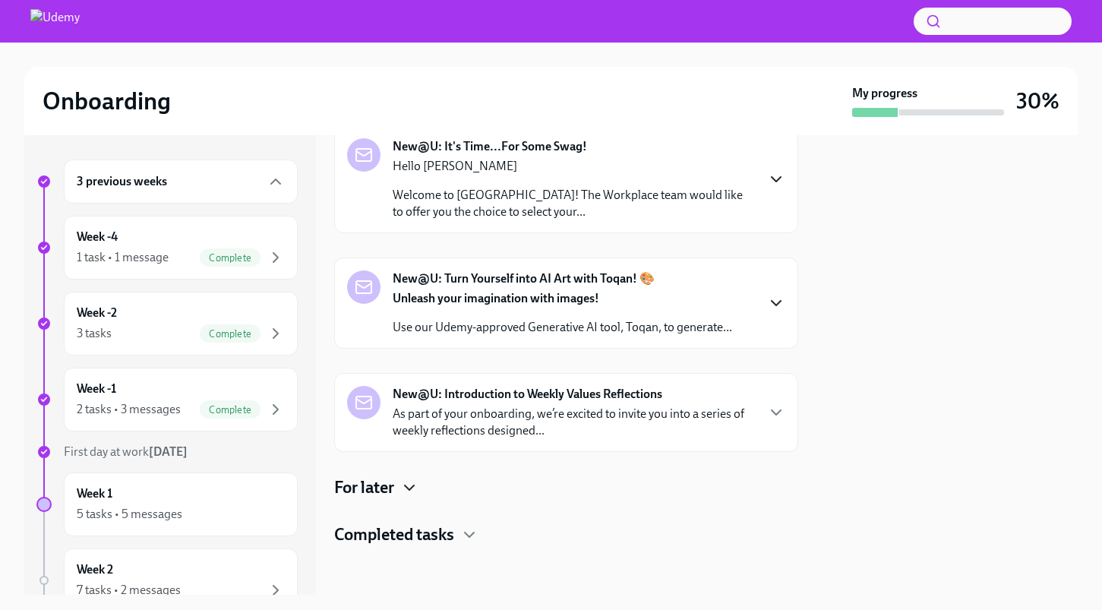
click at [772, 300] on icon "button" at bounding box center [776, 303] width 18 height 18
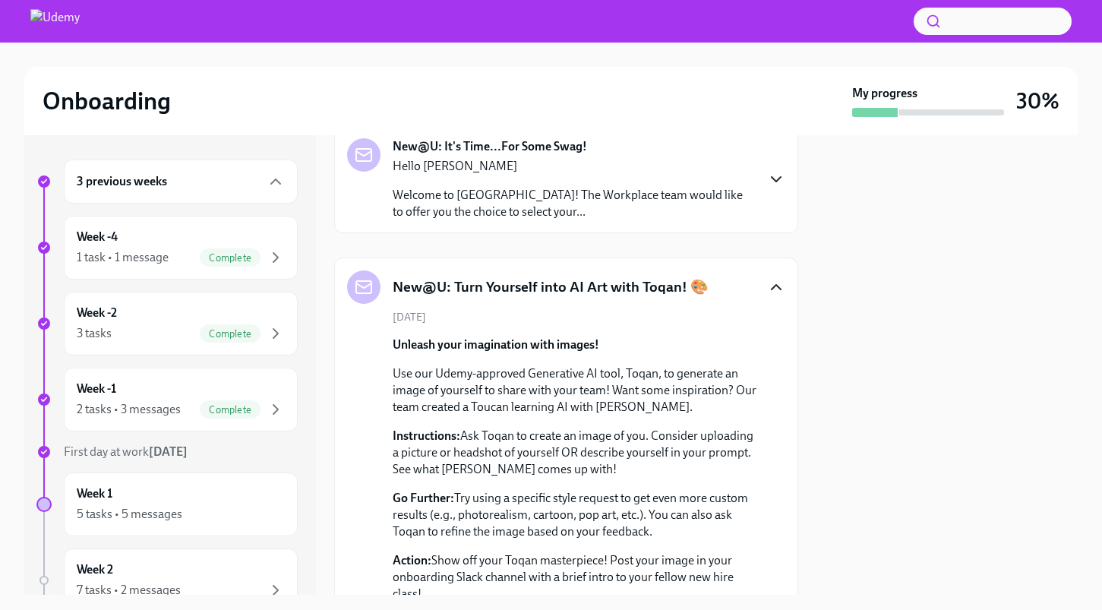
click at [775, 289] on icon "button" at bounding box center [776, 287] width 18 height 18
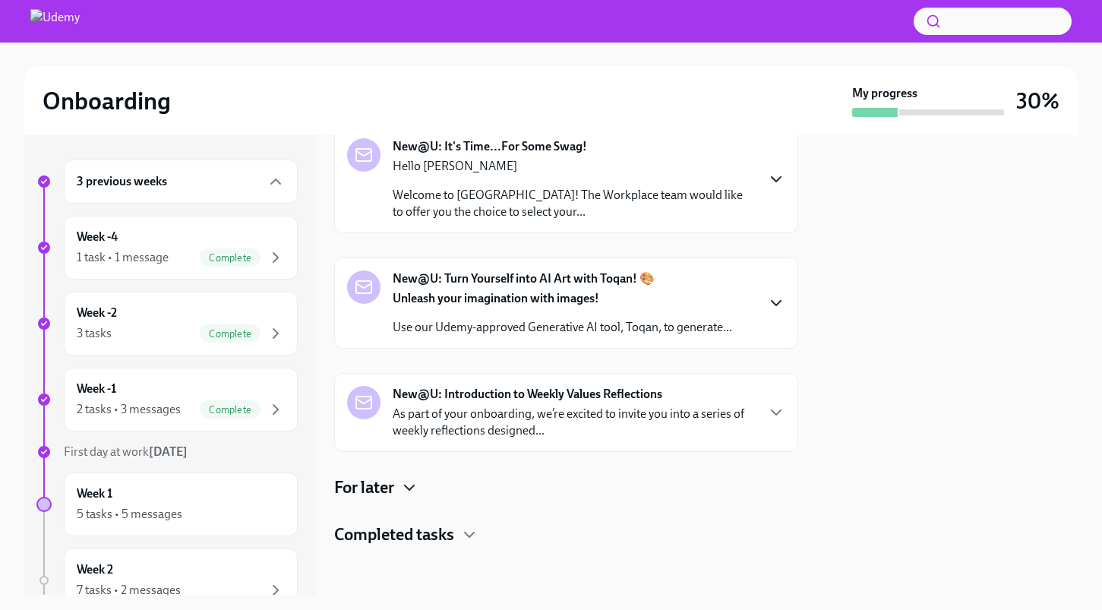
click at [414, 488] on icon "button" at bounding box center [409, 487] width 18 height 18
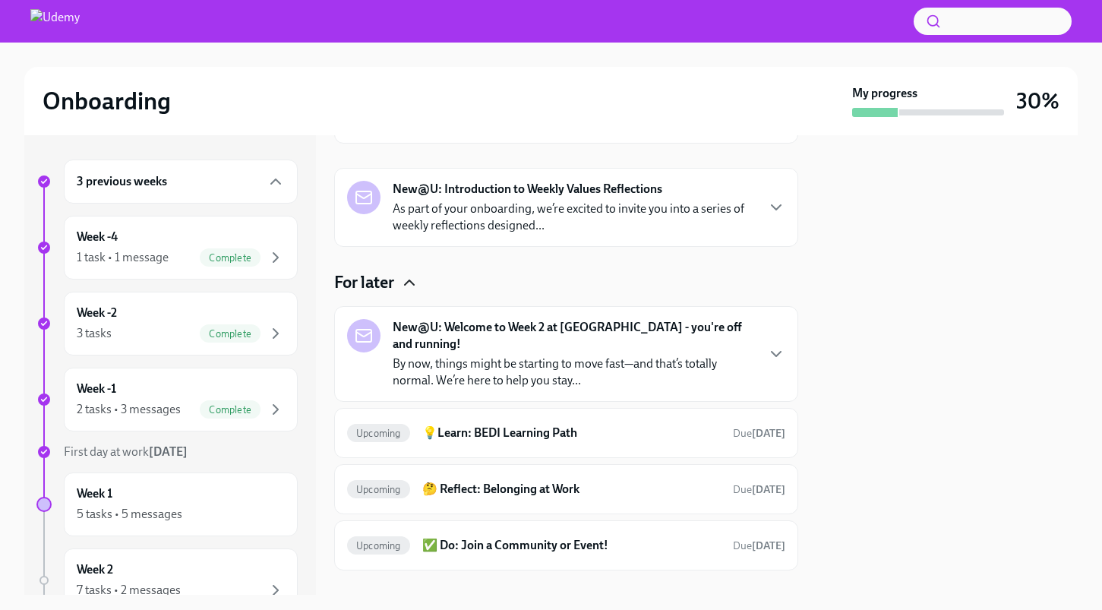
scroll to position [462, 0]
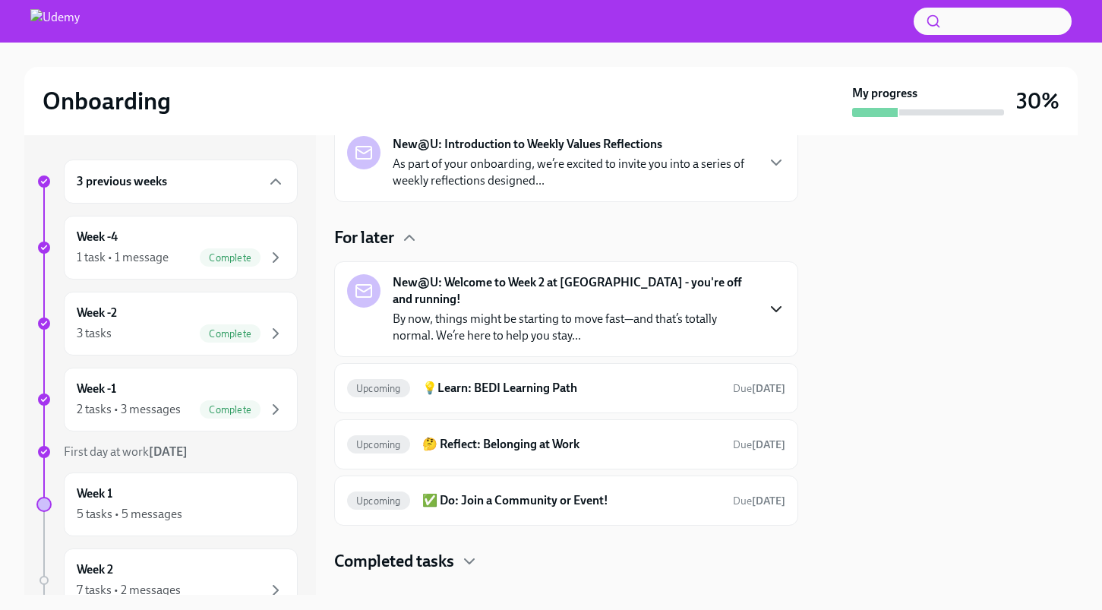
click at [773, 300] on icon "button" at bounding box center [776, 309] width 18 height 18
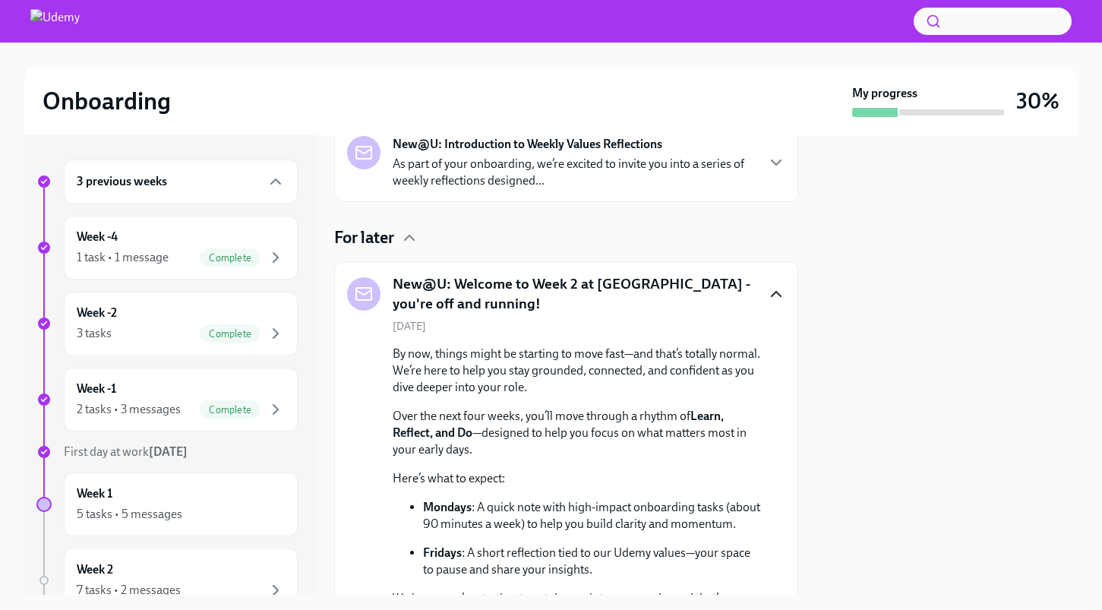
click at [782, 292] on icon "button" at bounding box center [776, 294] width 18 height 18
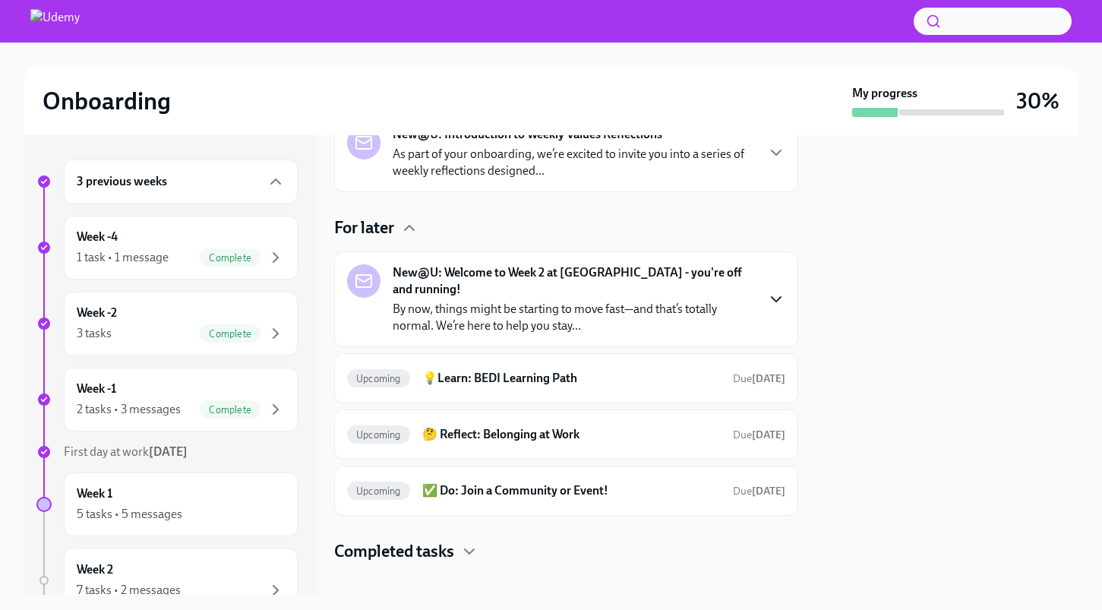
click at [440, 540] on h4 "Completed tasks" at bounding box center [394, 551] width 120 height 23
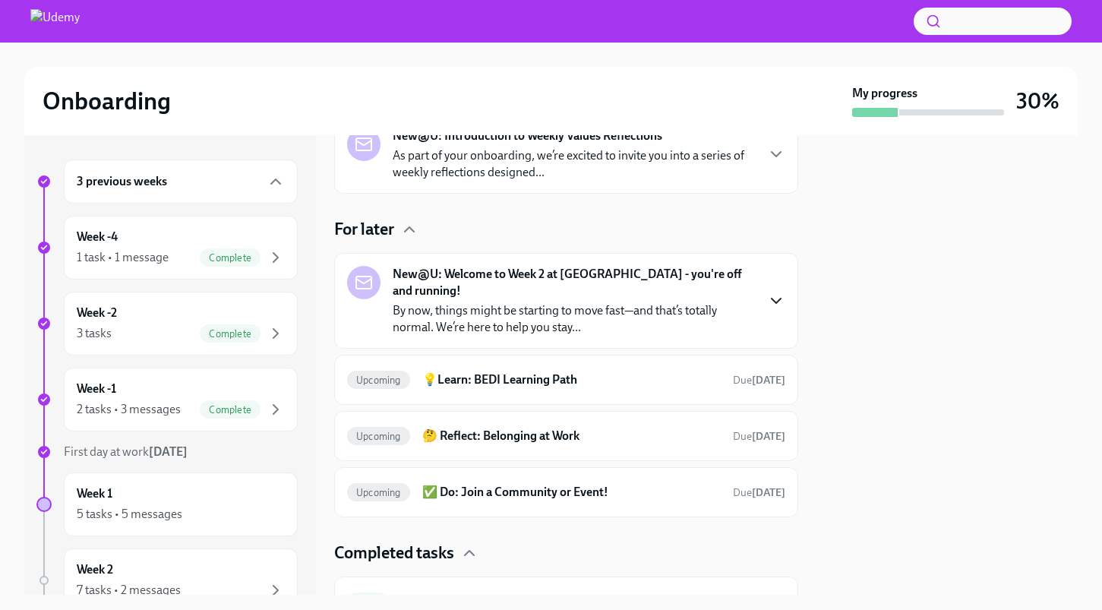
scroll to position [596, 0]
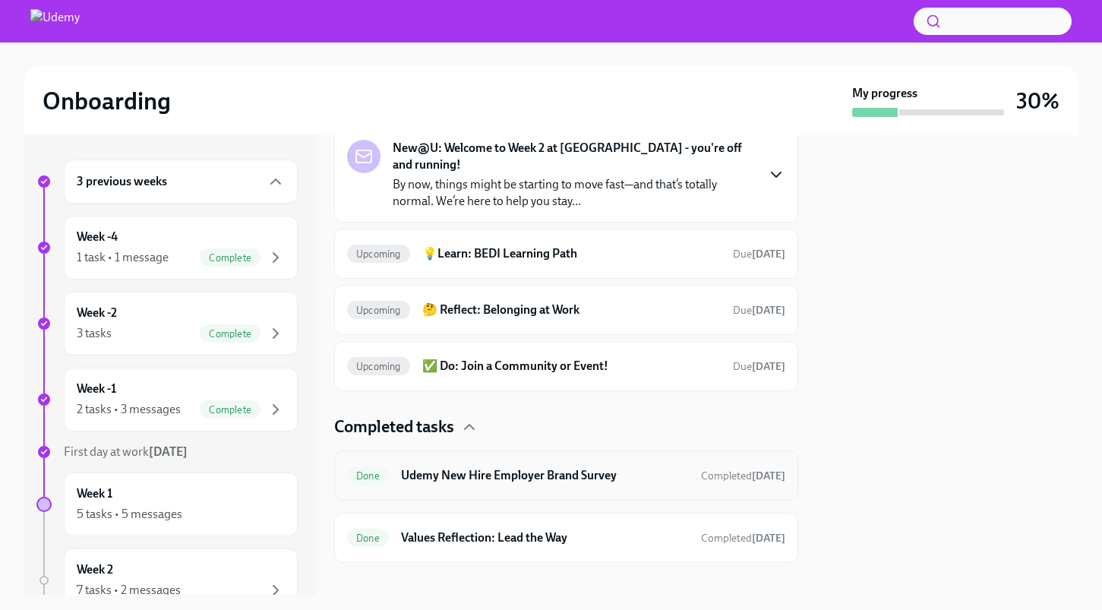
click at [555, 467] on h6 "Udemy New Hire Employer Brand Survey" at bounding box center [545, 475] width 288 height 17
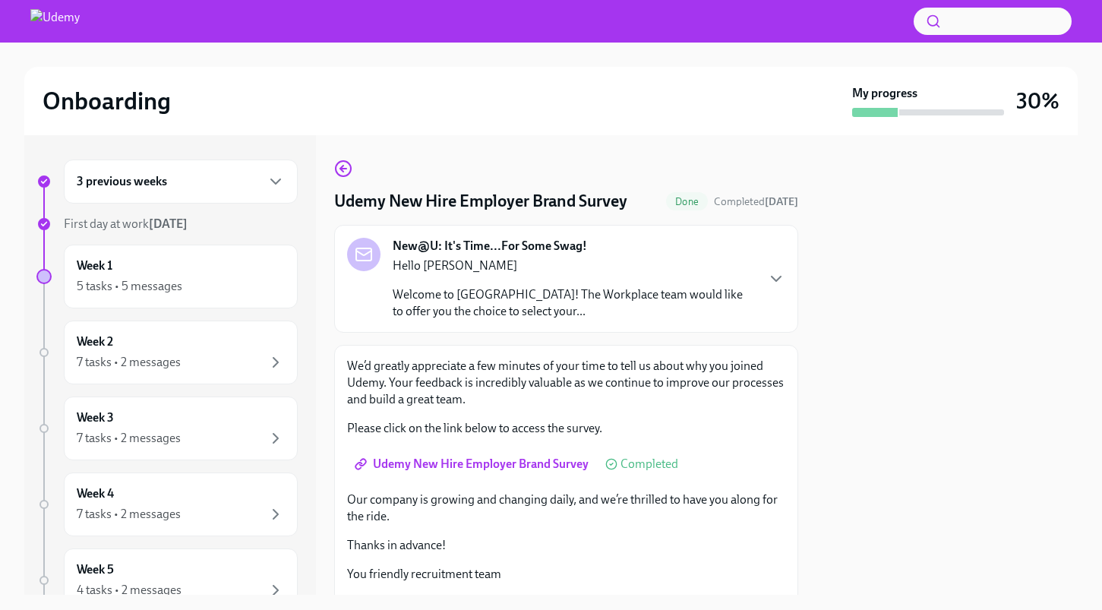
scroll to position [8, 0]
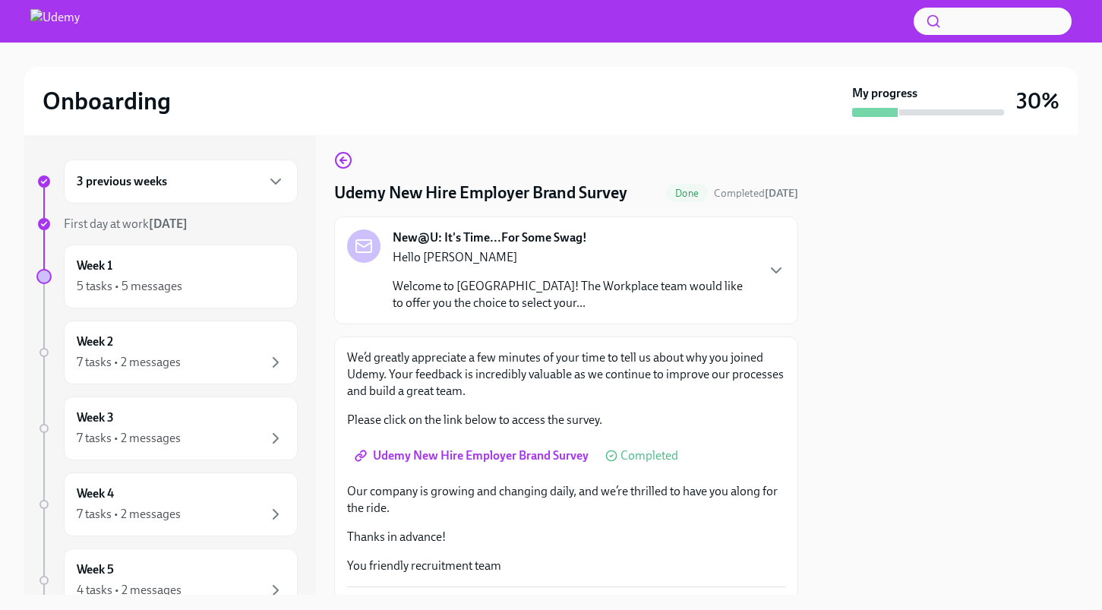
click at [504, 453] on span "Udemy New Hire Employer Brand Survey" at bounding box center [473, 455] width 231 height 15
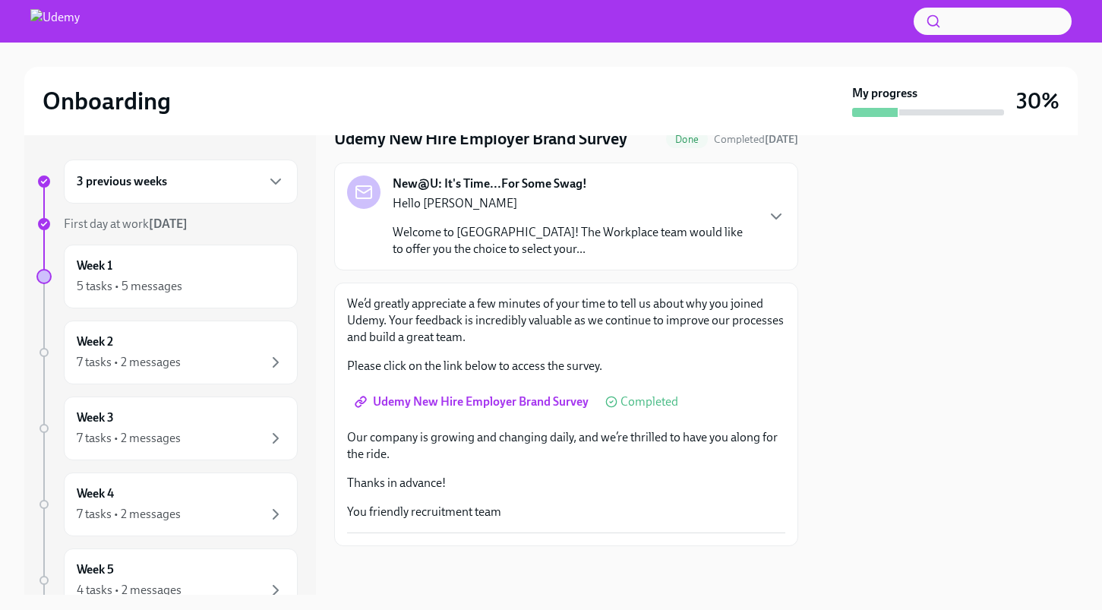
scroll to position [0, 0]
